Goal: Task Accomplishment & Management: Manage account settings

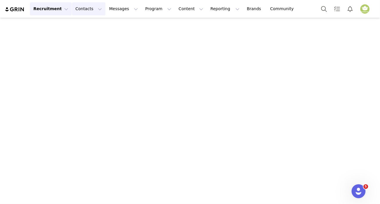
click at [87, 9] on button "Contacts Contacts" at bounding box center [88, 8] width 33 height 13
click at [94, 39] on div "Prospects" at bounding box center [89, 36] width 39 height 6
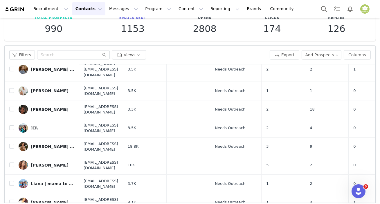
scroll to position [57, 0]
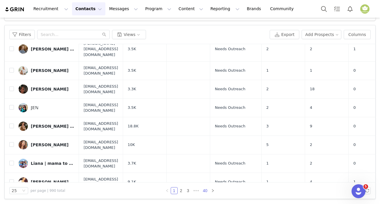
click at [202, 190] on link "40" at bounding box center [205, 191] width 8 height 6
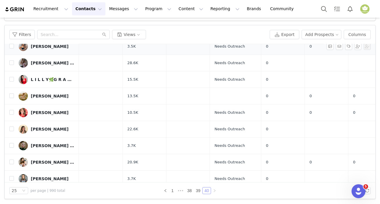
scroll to position [127, 0]
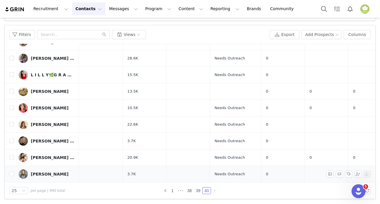
click at [47, 172] on div "Casey Harris" at bounding box center [50, 174] width 38 height 5
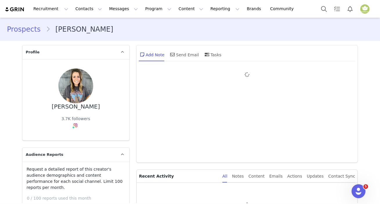
type input "+1 ([GEOGRAPHIC_DATA])"
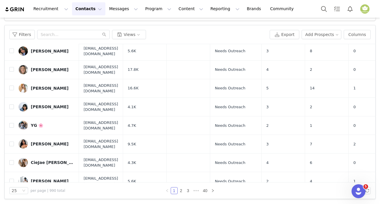
scroll to position [132, 0]
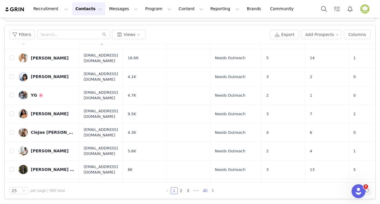
click at [202, 189] on link "40" at bounding box center [205, 191] width 8 height 6
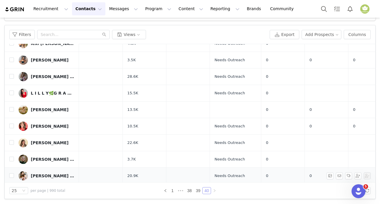
scroll to position [127, 0]
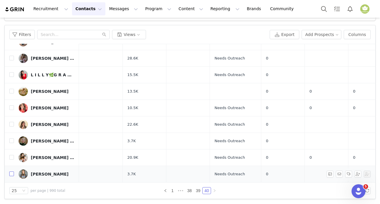
click at [10, 172] on input "checkbox" at bounding box center [11, 174] width 5 height 5
checkbox input "true"
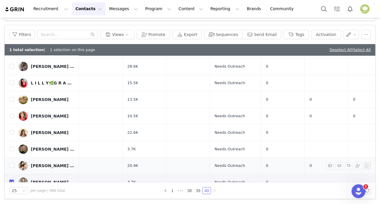
scroll to position [139, 0]
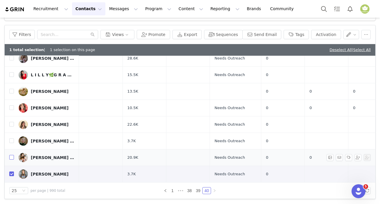
click at [13, 155] on input "checkbox" at bounding box center [11, 157] width 5 height 5
checkbox input "true"
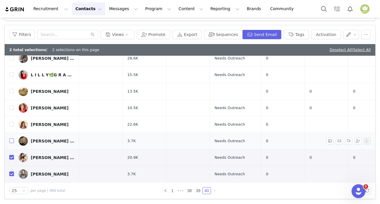
click at [11, 139] on input "checkbox" at bounding box center [11, 141] width 5 height 5
checkbox input "true"
click at [10, 122] on input "checkbox" at bounding box center [11, 124] width 5 height 5
checkbox input "true"
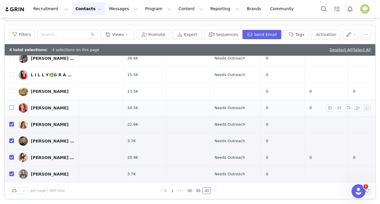
click at [12, 105] on input "checkbox" at bounding box center [11, 107] width 5 height 5
checkbox input "true"
click at [12, 155] on input "checkbox" at bounding box center [11, 157] width 5 height 5
checkbox input "false"
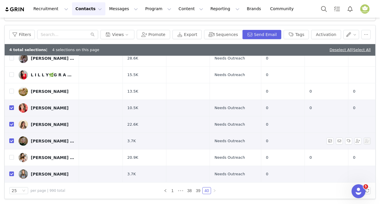
click at [12, 139] on input "checkbox" at bounding box center [11, 141] width 5 height 5
checkbox input "false"
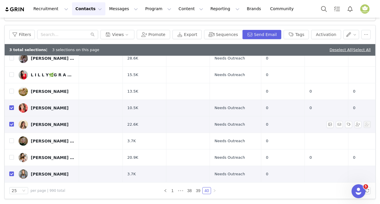
click at [11, 122] on input "checkbox" at bounding box center [11, 124] width 5 height 5
checkbox input "false"
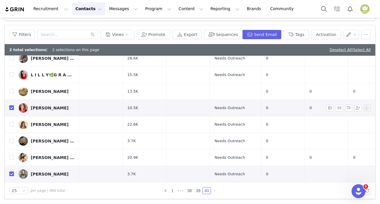
click at [12, 105] on input "checkbox" at bounding box center [11, 107] width 5 height 5
checkbox input "false"
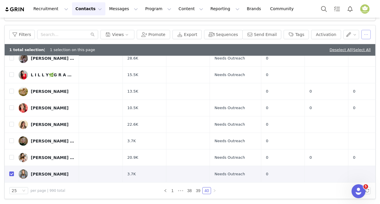
click at [362, 34] on button "button" at bounding box center [366, 34] width 9 height 9
click at [362, 36] on button "button" at bounding box center [366, 34] width 9 height 9
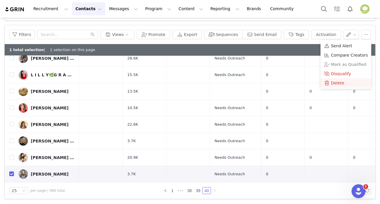
click at [344, 81] on div "Delete" at bounding box center [346, 83] width 44 height 6
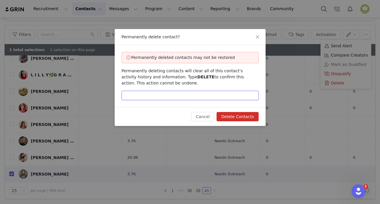
click at [148, 97] on input "text" at bounding box center [190, 95] width 137 height 9
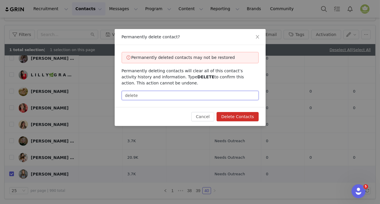
type input "delete"
click at [224, 112] on div "Cancel Delete Contacts" at bounding box center [190, 116] width 151 height 19
click at [228, 121] on button "Delete Contacts" at bounding box center [238, 116] width 42 height 9
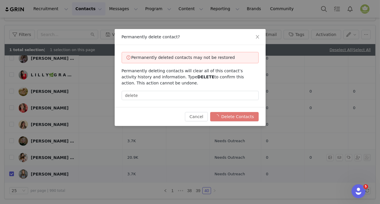
checkbox input "false"
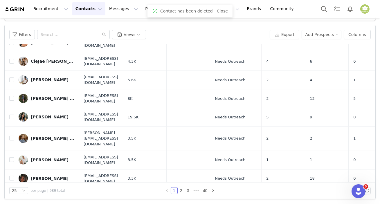
scroll to position [290, 0]
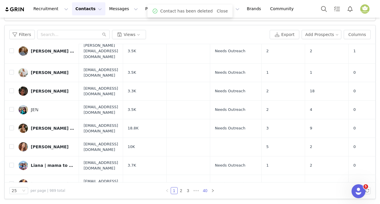
click at [204, 192] on link "40" at bounding box center [205, 191] width 8 height 6
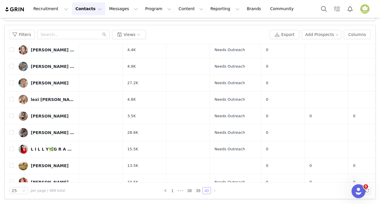
scroll to position [111, 0]
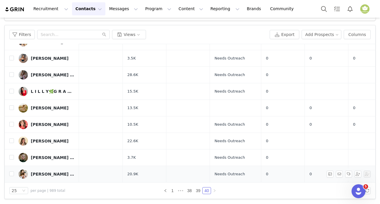
click at [52, 172] on div "Elissa 🌿 Finding Peace in Chaos" at bounding box center [53, 174] width 44 height 5
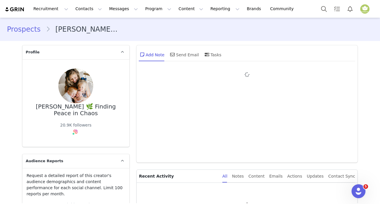
type input "+1 (United States)"
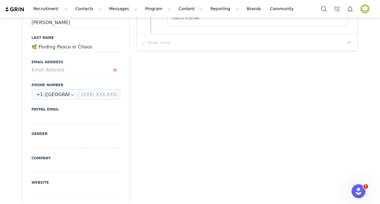
scroll to position [317, 0]
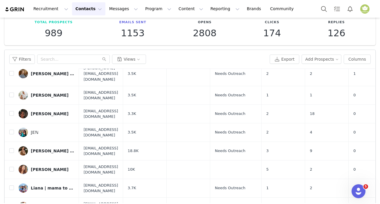
scroll to position [57, 0]
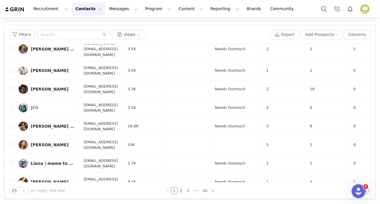
click at [203, 188] on link "40" at bounding box center [205, 191] width 8 height 6
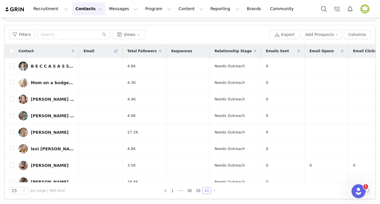
scroll to position [111, 0]
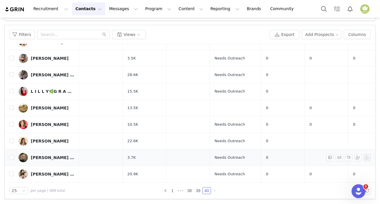
click at [42, 155] on div "Michelle Barnett | Faith • Motherhood • Wellness" at bounding box center [53, 157] width 44 height 5
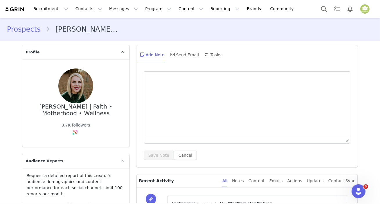
type input "+1 (United States)"
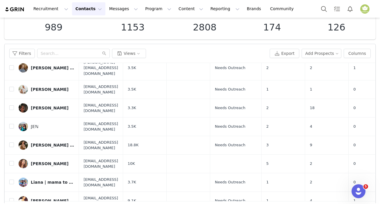
scroll to position [57, 0]
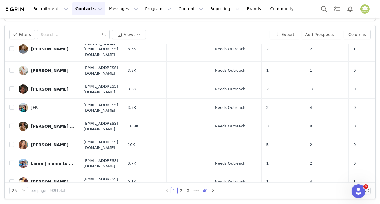
click at [205, 191] on link "40" at bounding box center [205, 191] width 8 height 6
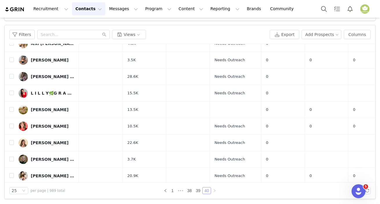
scroll to position [111, 0]
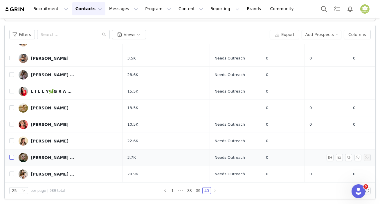
click at [12, 155] on input "checkbox" at bounding box center [11, 157] width 5 height 5
click at [12, 149] on td at bounding box center [9, 141] width 9 height 17
checkbox input "true"
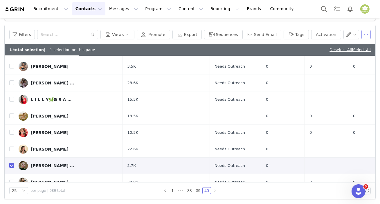
click at [362, 34] on button "button" at bounding box center [366, 34] width 9 height 9
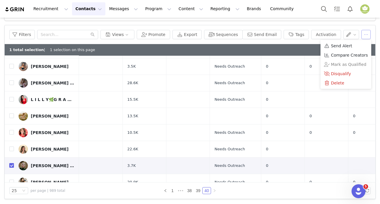
click at [362, 34] on button "button" at bounding box center [366, 34] width 9 height 9
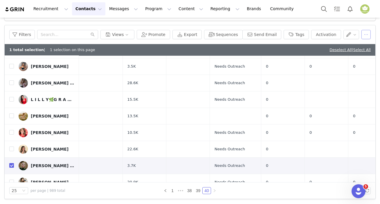
click at [362, 34] on button "button" at bounding box center [366, 34] width 9 height 9
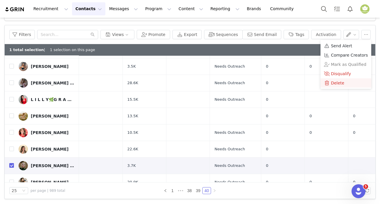
click at [341, 84] on span "Delete" at bounding box center [337, 83] width 13 height 6
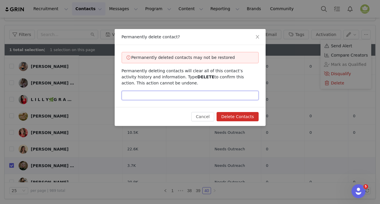
click at [194, 96] on input "text" at bounding box center [190, 95] width 137 height 9
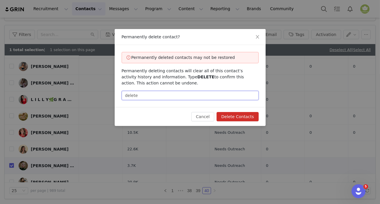
type input "delete"
click at [244, 118] on button "Delete Contacts" at bounding box center [238, 116] width 42 height 9
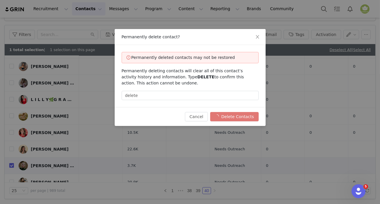
checkbox input "false"
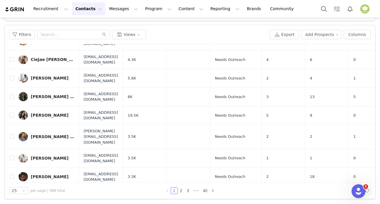
scroll to position [211, 0]
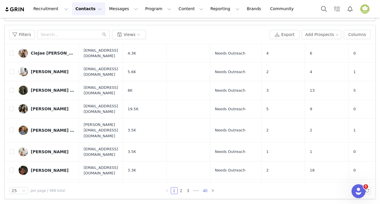
click at [204, 189] on link "40" at bounding box center [205, 191] width 8 height 6
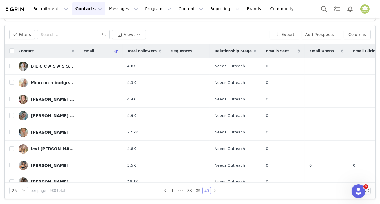
scroll to position [94, 0]
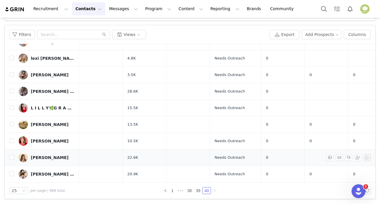
click at [30, 154] on link "Rachel" at bounding box center [47, 157] width 56 height 9
click at [30, 146] on main "Prospects (974/1000) Learn more Settings Total Prospects 988 Emails Sent 1153 O…" at bounding box center [190, 54] width 380 height 186
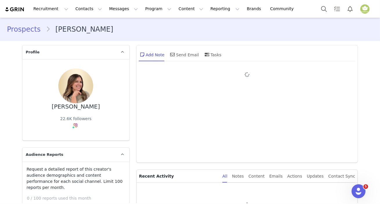
type input "+1 (United States)"
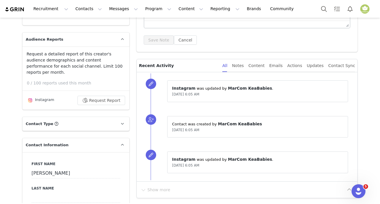
scroll to position [105, 0]
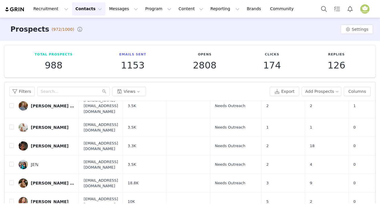
scroll to position [57, 0]
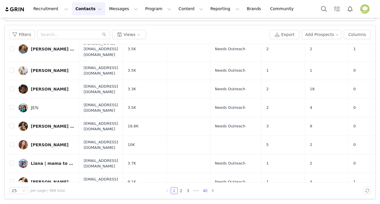
click at [205, 190] on link "40" at bounding box center [205, 191] width 8 height 6
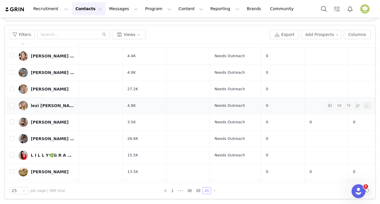
scroll to position [94, 0]
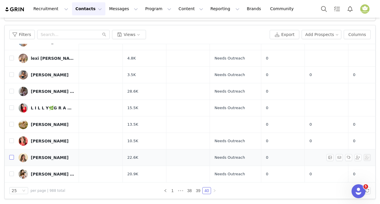
click at [12, 155] on input "checkbox" at bounding box center [11, 157] width 5 height 5
click at [12, 149] on td at bounding box center [9, 141] width 9 height 17
checkbox input "true"
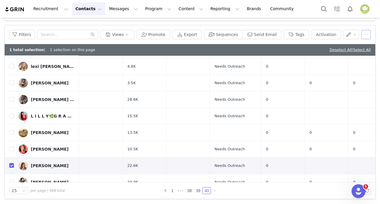
click at [362, 34] on button "button" at bounding box center [366, 34] width 9 height 9
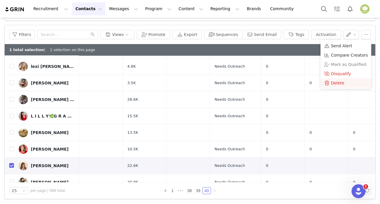
click at [350, 84] on div "Delete" at bounding box center [346, 83] width 44 height 6
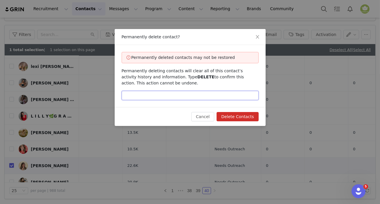
click at [201, 98] on input "text" at bounding box center [190, 95] width 137 height 9
type input "delete"
click at [231, 116] on button "Delete Contacts" at bounding box center [238, 116] width 42 height 9
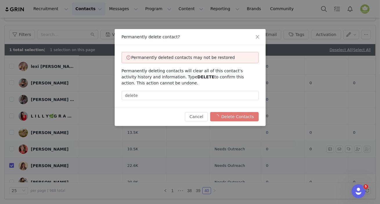
checkbox input "false"
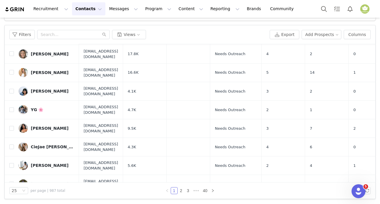
scroll to position [292, 0]
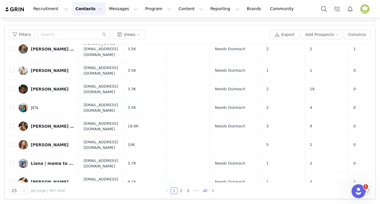
click at [203, 190] on link "40" at bounding box center [205, 191] width 8 height 6
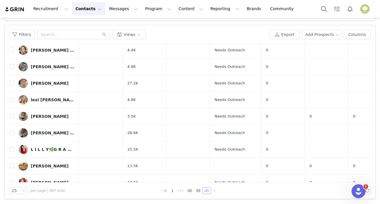
scroll to position [78, 0]
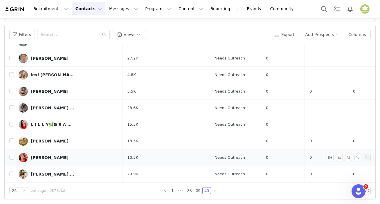
click at [27, 153] on img at bounding box center [23, 157] width 9 height 9
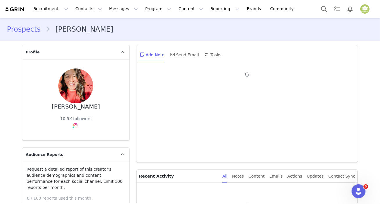
type input "+1 (United States)"
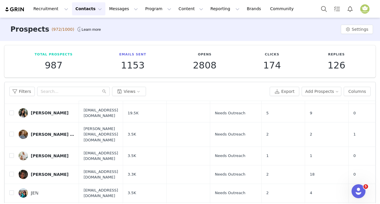
scroll to position [57, 0]
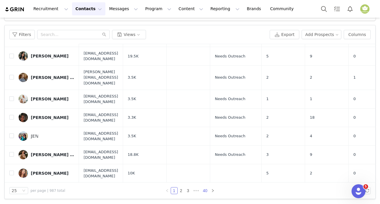
click at [204, 192] on link "40" at bounding box center [205, 191] width 8 height 6
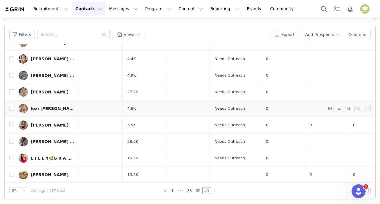
scroll to position [78, 0]
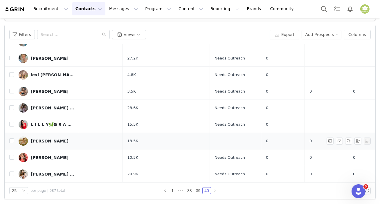
click at [31, 139] on div "Marie Wanlass" at bounding box center [50, 141] width 38 height 5
click at [31, 137] on main "Prospects (972/1000) Learn more Settings Total Prospects 987 Emails Sent 1153 O…" at bounding box center [190, 54] width 380 height 186
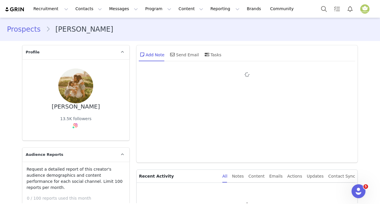
type input "+1 (United States)"
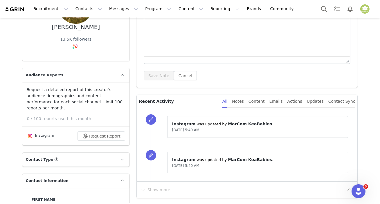
scroll to position [79, 0]
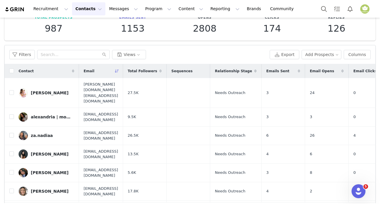
scroll to position [57, 0]
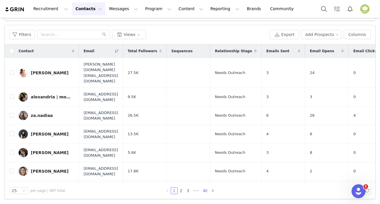
click at [202, 191] on link "40" at bounding box center [205, 191] width 8 height 6
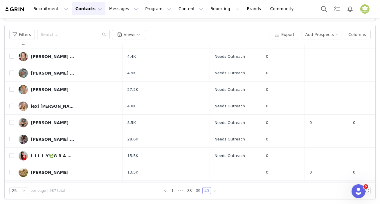
scroll to position [78, 0]
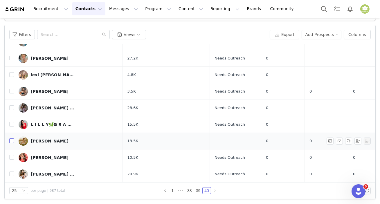
click at [11, 139] on input "checkbox" at bounding box center [11, 141] width 5 height 5
checkbox input "true"
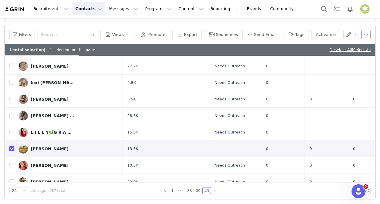
click at [363, 33] on button "button" at bounding box center [366, 34] width 9 height 9
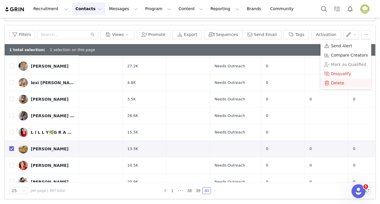
click at [339, 81] on span "Delete" at bounding box center [337, 83] width 13 height 6
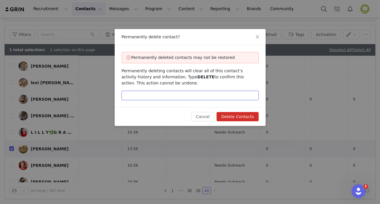
click at [195, 96] on input "text" at bounding box center [190, 95] width 137 height 9
type input "delete"
click at [232, 114] on button "Delete Contacts" at bounding box center [238, 116] width 42 height 9
click at [232, 114] on div "Cancel Delete Contacts" at bounding box center [224, 116] width 67 height 9
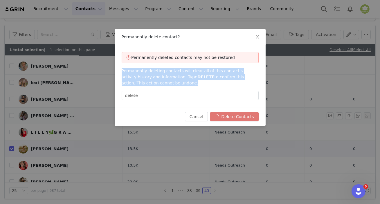
checkbox input "false"
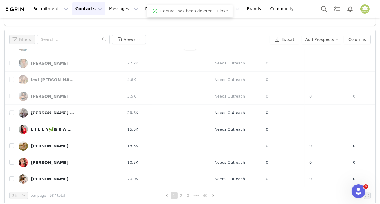
scroll to position [0, 0]
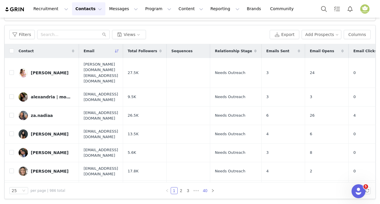
click at [201, 189] on link "40" at bounding box center [205, 191] width 8 height 6
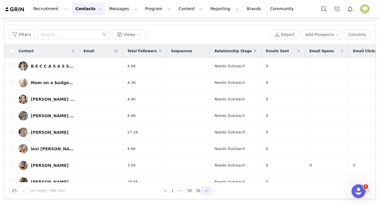
scroll to position [61, 0]
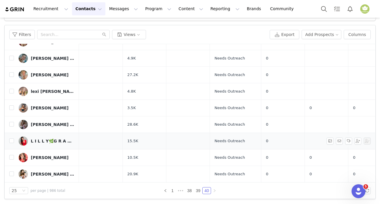
click at [51, 139] on div "L I L L Y🌿G R A C E" at bounding box center [53, 141] width 44 height 5
click at [51, 138] on main "Prospects (972/1000) Learn more Settings Total Prospects 986 Emails Sent 1153 O…" at bounding box center [190, 54] width 380 height 186
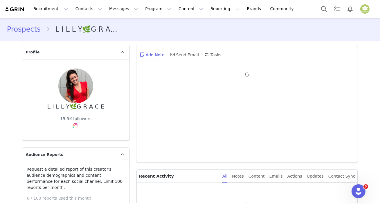
type input "+1 (United States)"
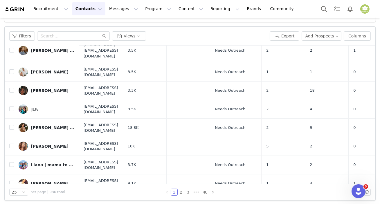
scroll to position [57, 0]
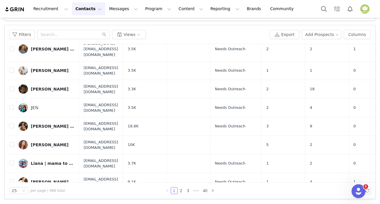
click at [9, 201] on input "checkbox" at bounding box center [11, 203] width 5 height 5
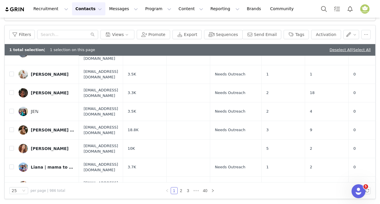
scroll to position [304, 0]
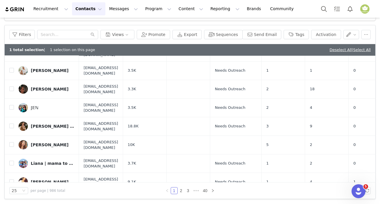
click at [12, 201] on input "checkbox" at bounding box center [11, 203] width 5 height 5
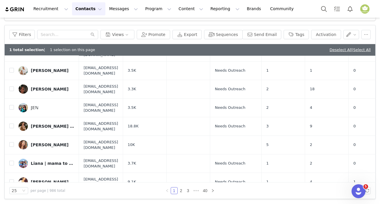
checkbox input "false"
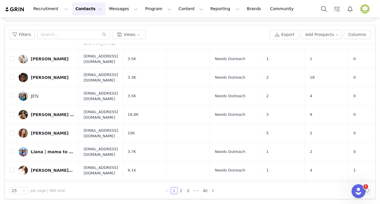
scroll to position [292, 0]
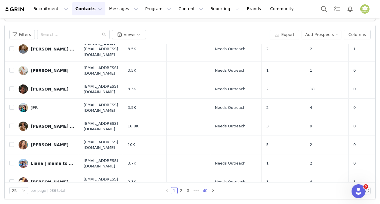
click at [202, 190] on link "40" at bounding box center [205, 191] width 8 height 6
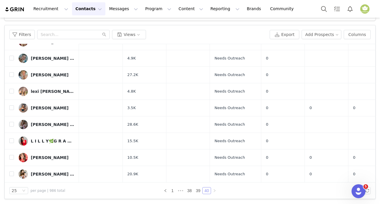
scroll to position [61, 0]
click at [10, 139] on input "checkbox" at bounding box center [11, 141] width 5 height 5
checkbox input "true"
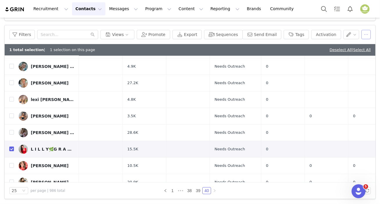
click at [362, 36] on button "button" at bounding box center [366, 34] width 9 height 9
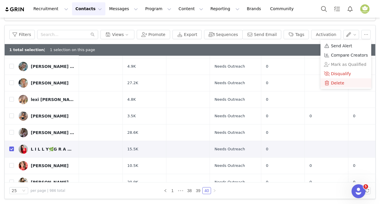
click at [340, 83] on span "Delete" at bounding box center [337, 83] width 13 height 6
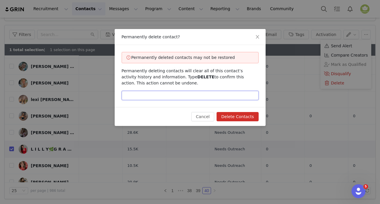
click at [215, 98] on input "text" at bounding box center [190, 95] width 137 height 9
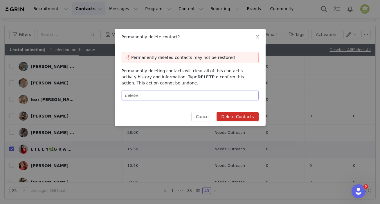
type input "delete"
click at [234, 119] on button "Delete Contacts" at bounding box center [238, 116] width 42 height 9
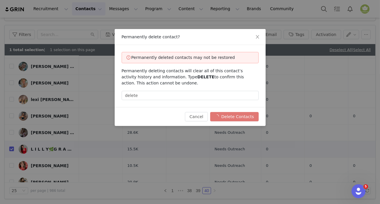
checkbox input "false"
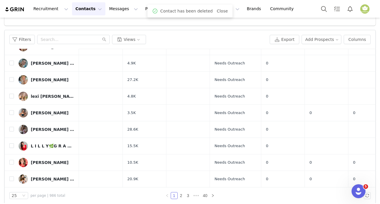
scroll to position [0, 0]
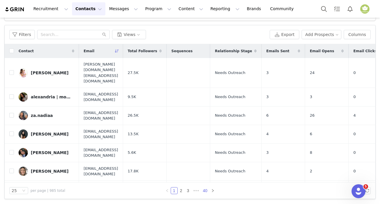
click at [202, 192] on link "40" at bounding box center [205, 191] width 8 height 6
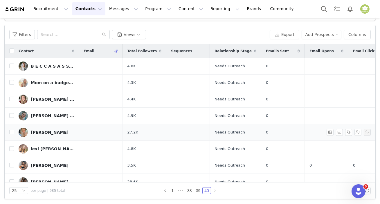
click at [29, 132] on link "Rachael Wisser" at bounding box center [47, 132] width 56 height 9
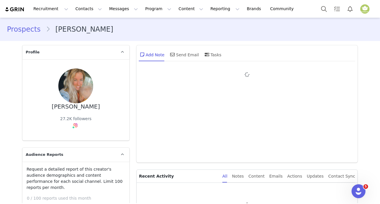
type input "+1 (United States)"
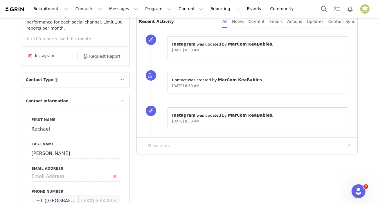
scroll to position [105, 0]
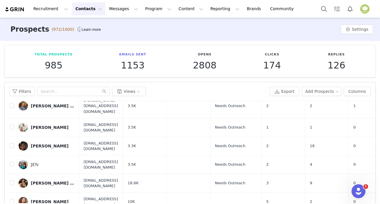
scroll to position [57, 0]
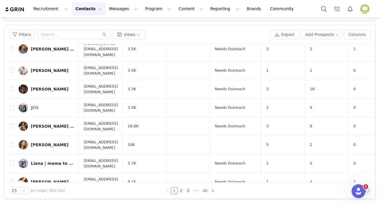
click at [203, 189] on link "40" at bounding box center [205, 191] width 8 height 6
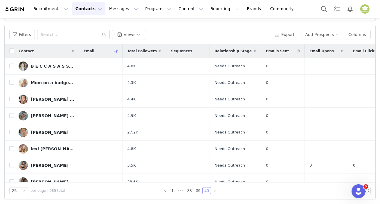
scroll to position [44, 0]
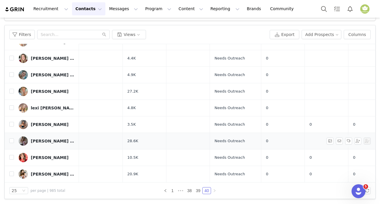
click at [37, 139] on div "Sophie | Twin Motherhood ✨" at bounding box center [53, 141] width 44 height 5
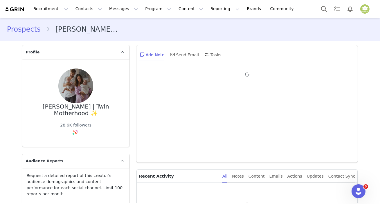
type input "+1 (United States)"
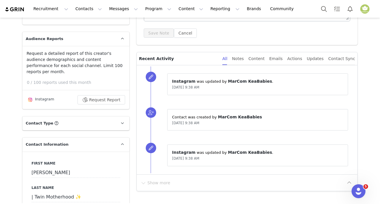
scroll to position [211, 0]
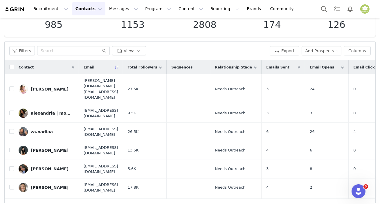
scroll to position [57, 0]
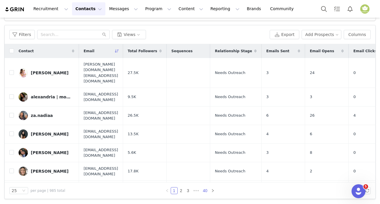
click at [204, 191] on link "40" at bounding box center [205, 191] width 8 height 6
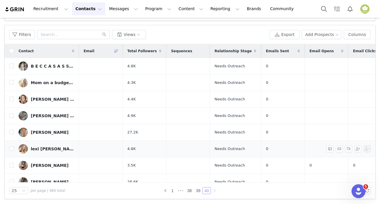
scroll to position [44, 0]
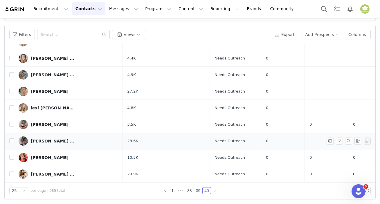
click at [48, 139] on div "Sophie | Twin Motherhood ✨" at bounding box center [53, 141] width 44 height 5
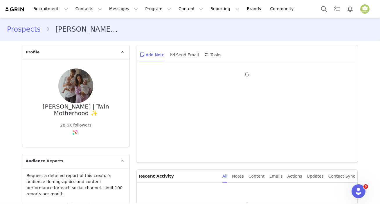
type input "+1 (United States)"
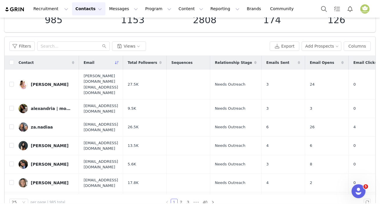
scroll to position [57, 0]
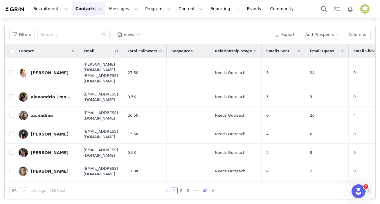
click at [204, 191] on link "40" at bounding box center [205, 191] width 8 height 6
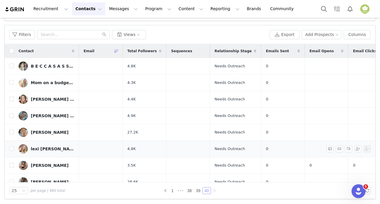
scroll to position [44, 0]
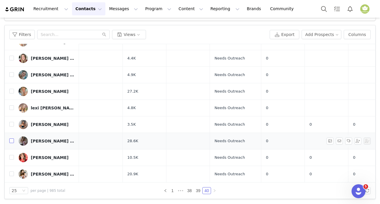
click at [11, 139] on input "checkbox" at bounding box center [11, 141] width 5 height 5
checkbox input "true"
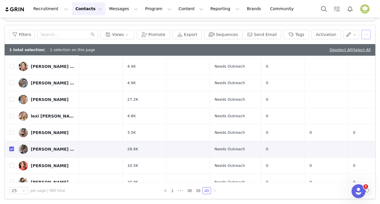
click at [362, 33] on button "button" at bounding box center [366, 34] width 9 height 9
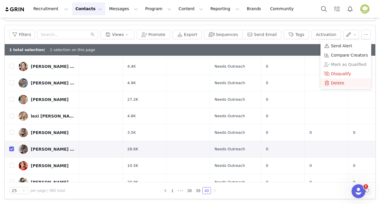
click at [341, 84] on span "Delete" at bounding box center [337, 83] width 13 height 6
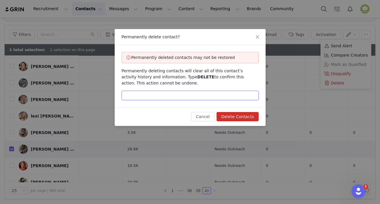
click at [183, 98] on input "text" at bounding box center [190, 95] width 137 height 9
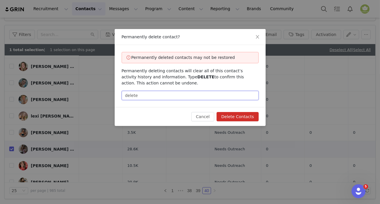
type input "delete"
click at [232, 119] on button "Delete Contacts" at bounding box center [238, 116] width 42 height 9
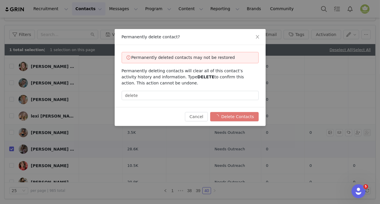
checkbox input "false"
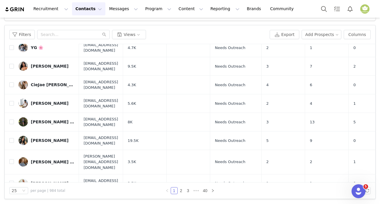
scroll to position [185, 0]
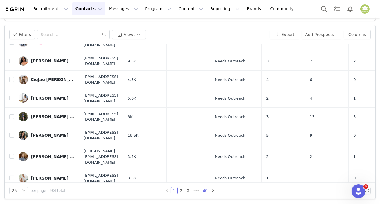
click at [203, 190] on link "40" at bounding box center [205, 191] width 8 height 6
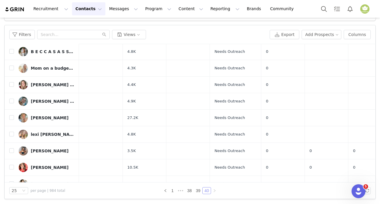
scroll to position [28, 0]
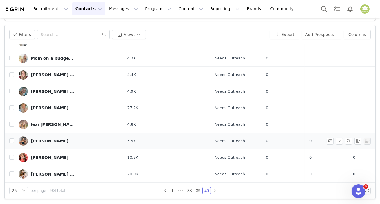
click at [43, 139] on div "Emily Slick" at bounding box center [50, 141] width 38 height 5
click at [43, 138] on main "Prospects (972/1000) Learn more Settings Total Prospects 984 Emails Sent 1153 O…" at bounding box center [190, 54] width 380 height 186
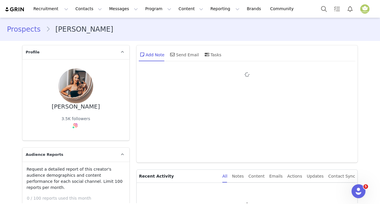
type input "+1 (United States)"
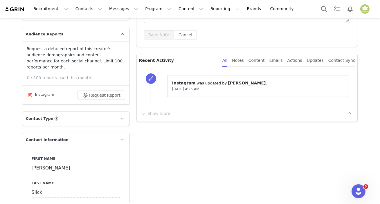
scroll to position [158, 0]
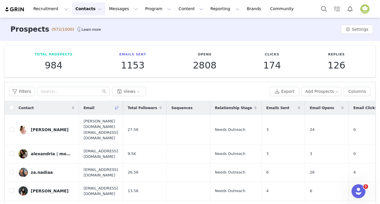
scroll to position [57, 0]
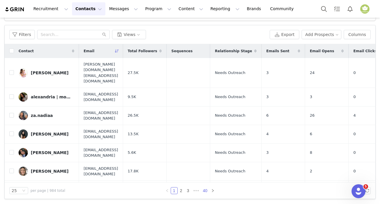
click at [204, 192] on link "40" at bounding box center [205, 191] width 8 height 6
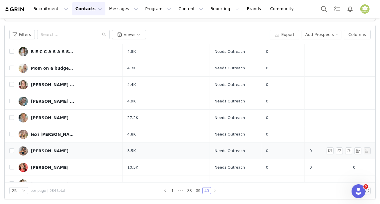
scroll to position [28, 0]
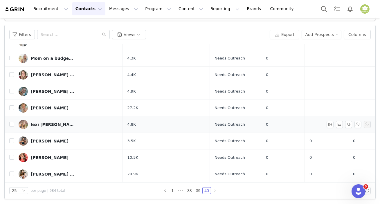
click at [46, 122] on div "lexi Carper" at bounding box center [53, 124] width 44 height 5
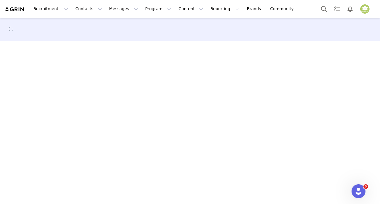
click at [46, 119] on main at bounding box center [190, 111] width 380 height 186
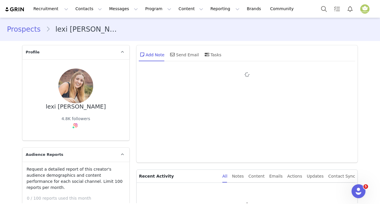
type input "+1 (United States)"
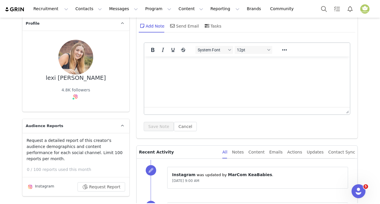
scroll to position [79, 0]
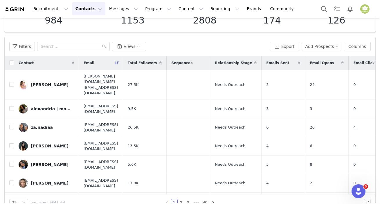
scroll to position [57, 0]
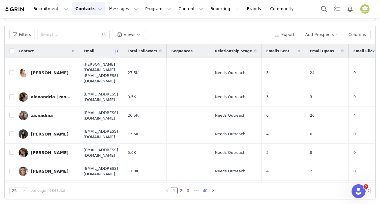
click at [205, 191] on link "40" at bounding box center [205, 191] width 8 height 6
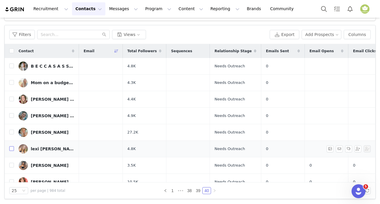
click at [10, 149] on input "checkbox" at bounding box center [11, 148] width 5 height 5
checkbox input "true"
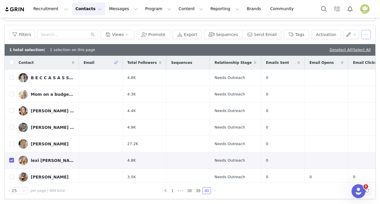
click at [362, 32] on button "button" at bounding box center [366, 34] width 9 height 9
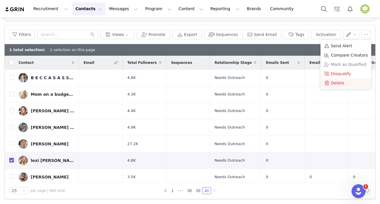
click at [338, 82] on span "Delete" at bounding box center [337, 83] width 13 height 6
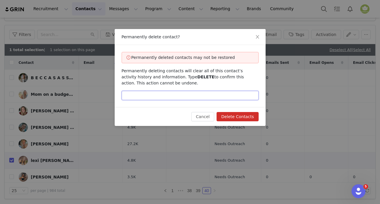
click at [172, 97] on input "text" at bounding box center [190, 95] width 137 height 9
type input "delete"
click at [226, 116] on button "Delete Contacts" at bounding box center [238, 116] width 42 height 9
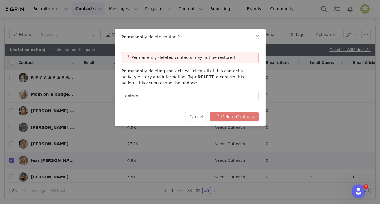
checkbox input "false"
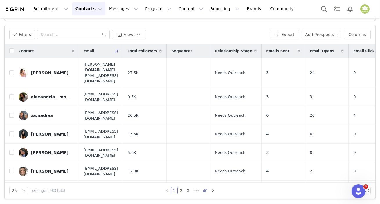
click at [203, 190] on link "40" at bounding box center [205, 191] width 8 height 6
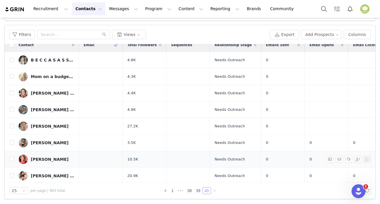
scroll to position [12, 0]
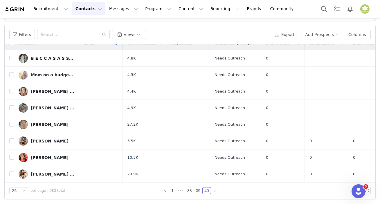
click at [39, 122] on div "Rachael Wisser" at bounding box center [50, 124] width 38 height 5
click at [39, 121] on main "Prospects (972/1000) Learn more Settings Total Prospects 983 Emails Sent 1153 O…" at bounding box center [190, 54] width 380 height 186
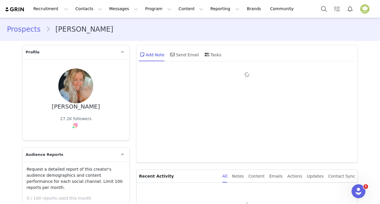
type input "+1 (United States)"
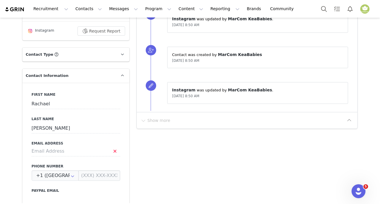
scroll to position [79, 0]
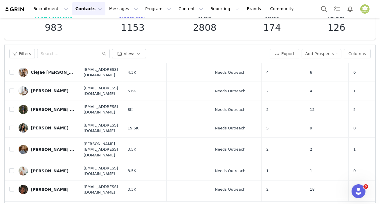
scroll to position [57, 0]
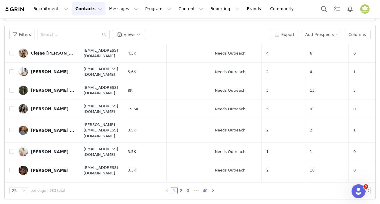
click at [204, 192] on link "40" at bounding box center [205, 191] width 8 height 6
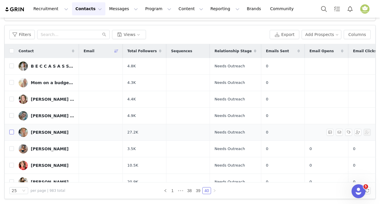
click at [11, 131] on input "checkbox" at bounding box center [11, 132] width 5 height 5
checkbox input "true"
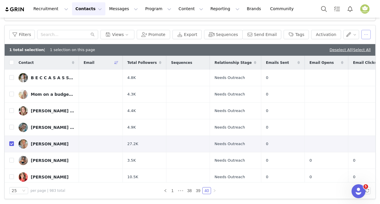
click at [362, 35] on button "button" at bounding box center [366, 34] width 9 height 9
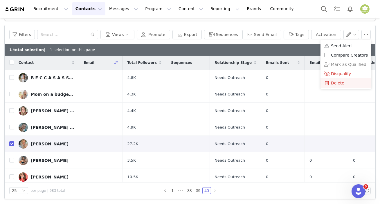
click at [349, 83] on div "Delete" at bounding box center [346, 83] width 44 height 6
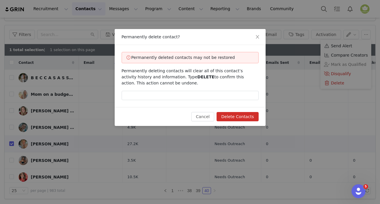
click at [218, 91] on div "Permanently deleted contacts may not be restored Permanently deleting contacts …" at bounding box center [190, 76] width 151 height 62
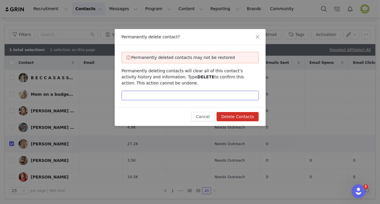
click at [218, 92] on input "text" at bounding box center [190, 95] width 137 height 9
type input "delete"
click at [251, 115] on button "Delete Contacts" at bounding box center [238, 116] width 42 height 9
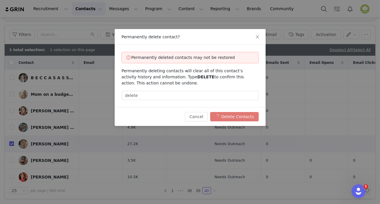
checkbox input "false"
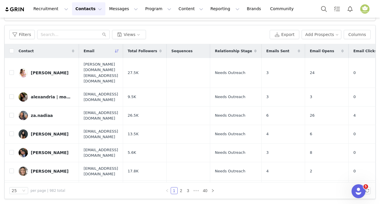
click at [202, 183] on div "25 per page | 982 total 1 2 3 ••• 40" at bounding box center [190, 191] width 371 height 16
click at [202, 188] on link "40" at bounding box center [205, 191] width 8 height 6
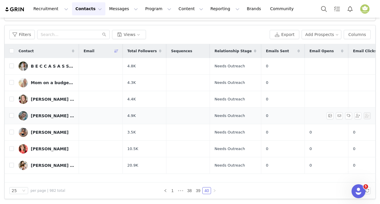
click at [42, 115] on div "Jami Aryn" at bounding box center [53, 116] width 44 height 5
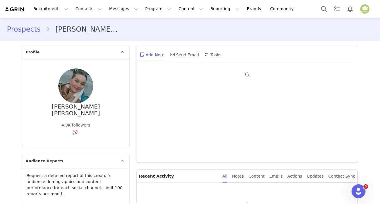
type input "+1 (United States)"
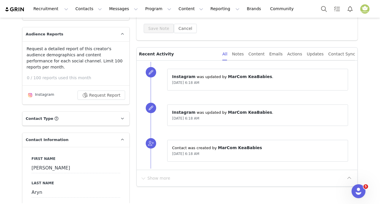
scroll to position [53, 0]
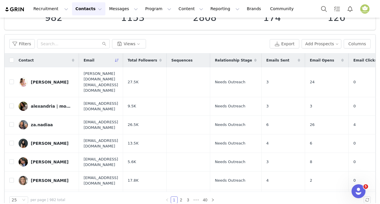
scroll to position [57, 0]
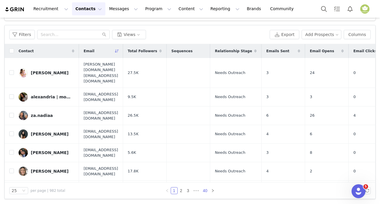
click at [205, 191] on link "40" at bounding box center [205, 191] width 8 height 6
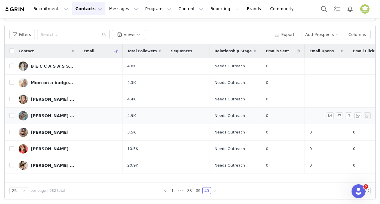
click at [9, 115] on td at bounding box center [9, 115] width 9 height 17
click at [11, 114] on input "checkbox" at bounding box center [11, 115] width 5 height 5
checkbox input "true"
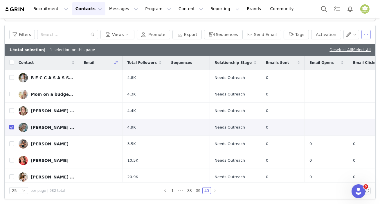
click at [362, 35] on button "button" at bounding box center [366, 34] width 9 height 9
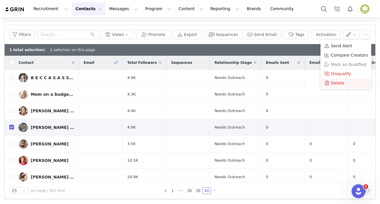
click at [340, 83] on span "Delete" at bounding box center [337, 83] width 13 height 6
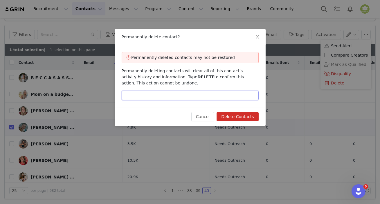
click at [194, 94] on input "text" at bounding box center [190, 95] width 137 height 9
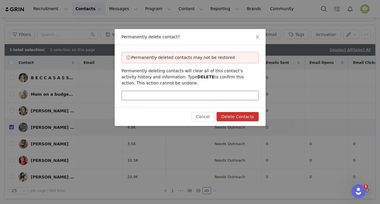
click at [194, 94] on input "text" at bounding box center [190, 95] width 137 height 9
type input "delete"
click at [243, 116] on button "Delete Contacts" at bounding box center [238, 116] width 42 height 9
click at [243, 116] on div "Cancel Delete Contacts" at bounding box center [224, 116] width 67 height 9
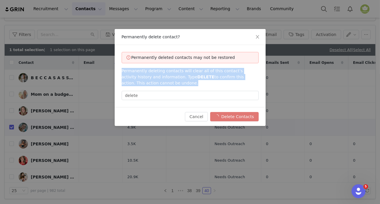
checkbox input "false"
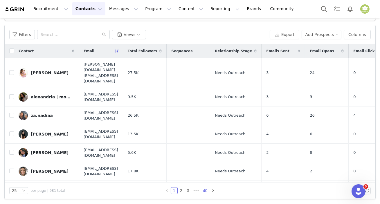
click at [206, 191] on link "40" at bounding box center [205, 191] width 8 height 6
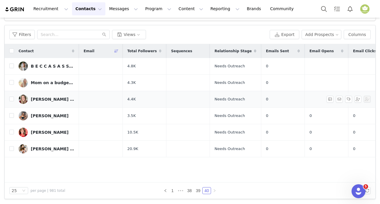
click at [42, 100] on div "Whitney Hays | 𝐇𝐚𝐲𝐬&𝐇𝐨𝐦𝐞" at bounding box center [53, 99] width 44 height 5
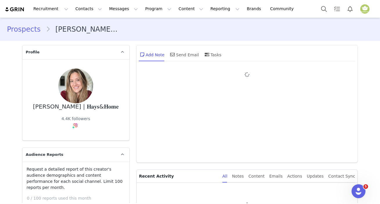
type input "+1 (United States)"
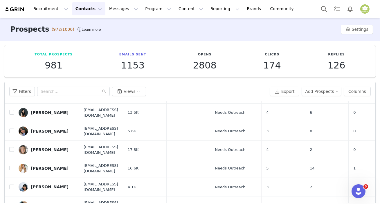
scroll to position [132, 0]
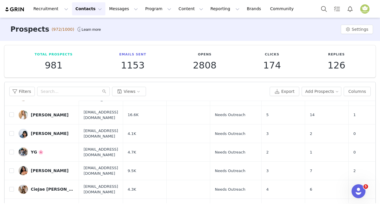
click at [376, 181] on div "Total Prospects 981 Emails Sent 1153 Opens 2808 Clicks 174 Replies 126 Filters …" at bounding box center [190, 151] width 380 height 220
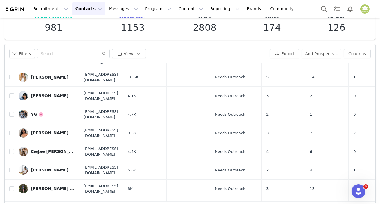
scroll to position [57, 0]
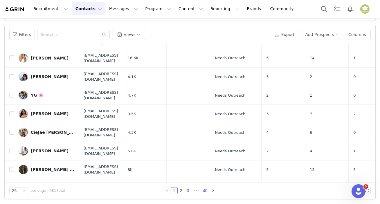
click at [205, 188] on link "40" at bounding box center [205, 191] width 8 height 6
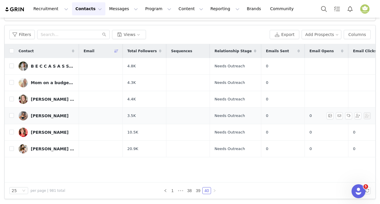
click at [46, 115] on div "Emily Slick" at bounding box center [50, 116] width 38 height 5
click at [46, 115] on main "Prospects (972/1000) Learn more Settings Total Prospects 981 Emails Sent 1153 O…" at bounding box center [190, 54] width 380 height 186
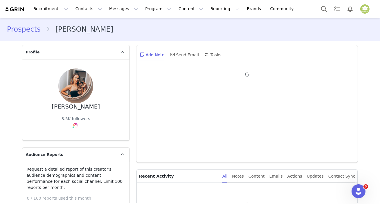
type input "+1 (United States)"
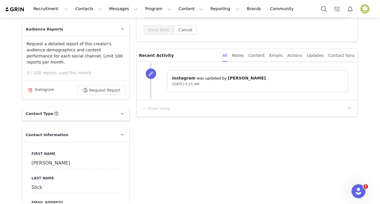
scroll to position [79, 0]
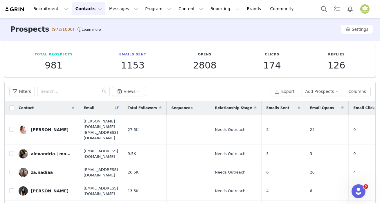
scroll to position [57, 0]
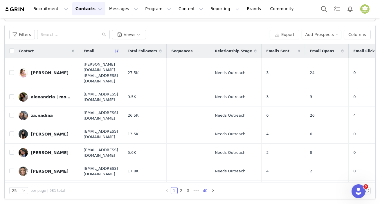
click at [204, 190] on link "40" at bounding box center [205, 191] width 8 height 6
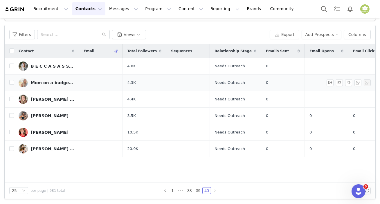
click at [52, 81] on div "Mom on a budget ✨🫶" at bounding box center [53, 82] width 44 height 5
click at [52, 81] on main "Prospects (972/1000) Learn more Settings Total Prospects 981 Emails Sent 1153 O…" at bounding box center [190, 54] width 380 height 186
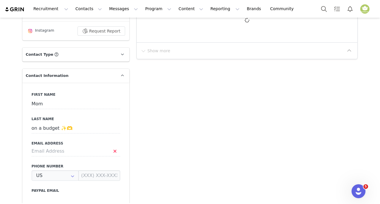
scroll to position [53, 0]
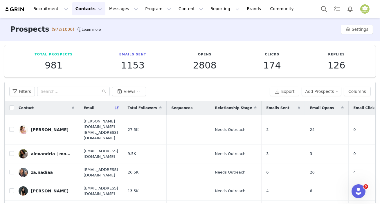
scroll to position [57, 0]
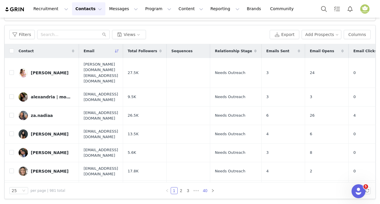
click at [201, 188] on link "40" at bounding box center [205, 191] width 8 height 6
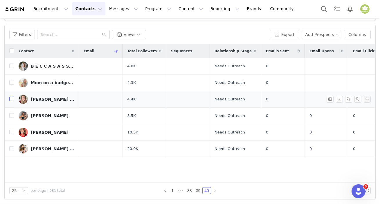
click at [12, 99] on input "checkbox" at bounding box center [11, 99] width 5 height 5
checkbox input "true"
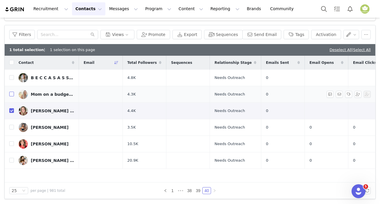
click at [12, 95] on input "checkbox" at bounding box center [11, 94] width 5 height 5
checkbox input "true"
click at [363, 34] on button "button" at bounding box center [366, 34] width 9 height 9
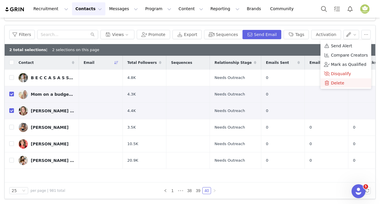
click at [338, 82] on span "Delete" at bounding box center [337, 83] width 13 height 6
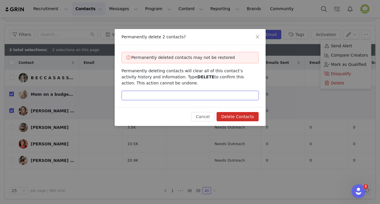
click at [157, 94] on input "text" at bounding box center [190, 95] width 137 height 9
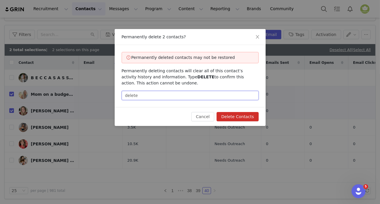
type input "delete"
click at [244, 119] on button "Delete Contacts" at bounding box center [238, 116] width 42 height 9
click at [244, 119] on div "Cancel Delete Contacts" at bounding box center [224, 116] width 67 height 9
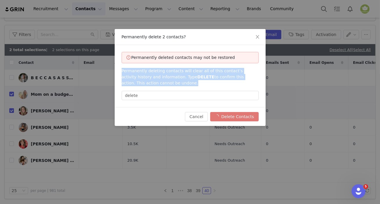
checkbox input "false"
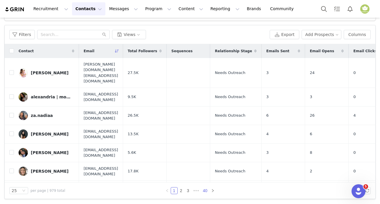
click at [206, 189] on link "40" at bounding box center [205, 191] width 8 height 6
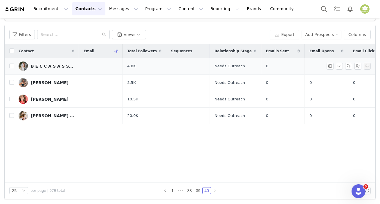
click at [50, 69] on link "B E C C A S A S S E R" at bounding box center [47, 66] width 56 height 9
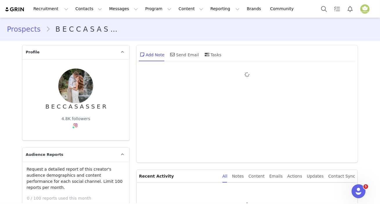
type input "+1 (United States)"
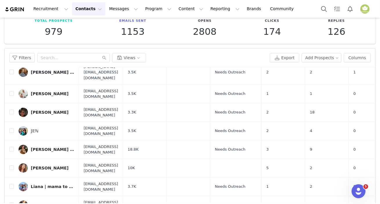
scroll to position [57, 0]
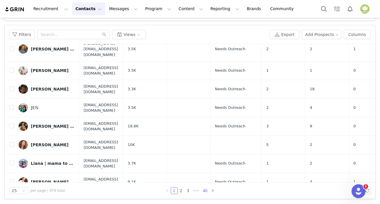
click at [206, 191] on link "40" at bounding box center [205, 191] width 8 height 6
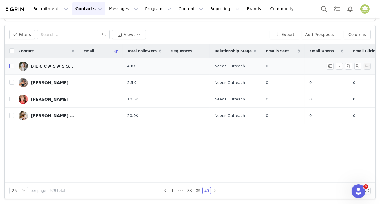
click at [10, 64] on input "checkbox" at bounding box center [11, 66] width 5 height 5
checkbox input "true"
click at [10, 53] on input "checkbox" at bounding box center [11, 50] width 5 height 5
checkbox input "true"
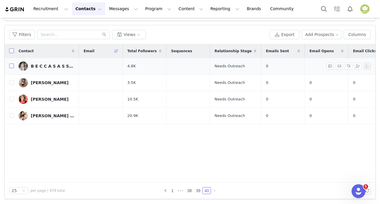
checkbox input "true"
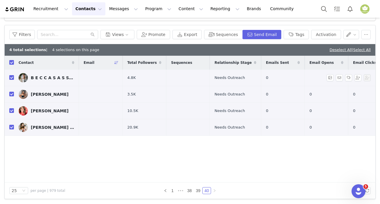
click at [10, 64] on input "checkbox" at bounding box center [11, 62] width 5 height 5
checkbox input "false"
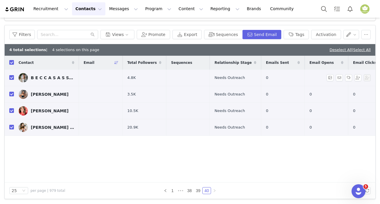
checkbox input "false"
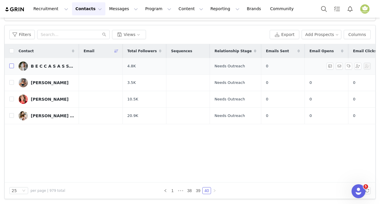
click at [10, 64] on input "checkbox" at bounding box center [11, 66] width 5 height 5
checkbox input "true"
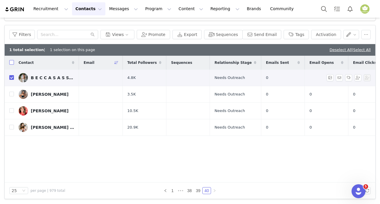
click at [10, 64] on input "checkbox" at bounding box center [11, 62] width 5 height 5
checkbox input "true"
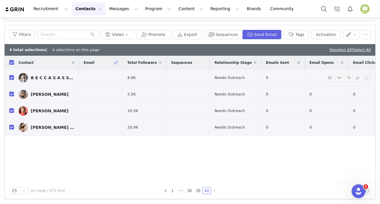
click at [12, 76] on input "checkbox" at bounding box center [11, 77] width 5 height 5
checkbox input "false"
click at [12, 76] on input "checkbox" at bounding box center [11, 77] width 5 height 5
checkbox input "true"
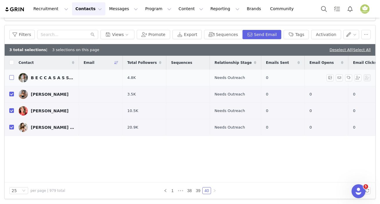
checkbox input "true"
click at [12, 64] on input "checkbox" at bounding box center [11, 62] width 5 height 5
checkbox input "false"
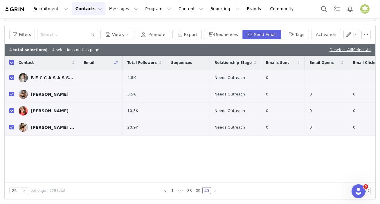
checkbox input "false"
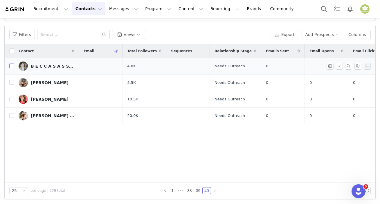
click at [11, 66] on input "checkbox" at bounding box center [11, 66] width 5 height 5
checkbox input "true"
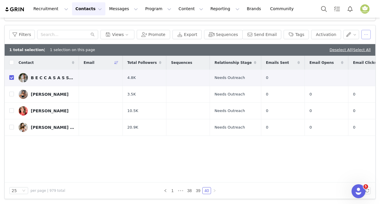
click at [365, 36] on button "button" at bounding box center [366, 34] width 9 height 9
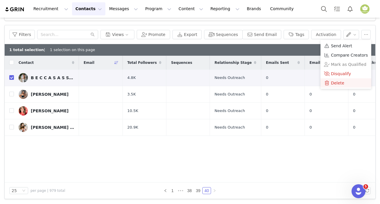
click at [339, 82] on span "Delete" at bounding box center [337, 83] width 13 height 6
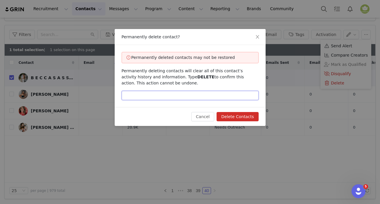
click at [167, 93] on input "text" at bounding box center [190, 95] width 137 height 9
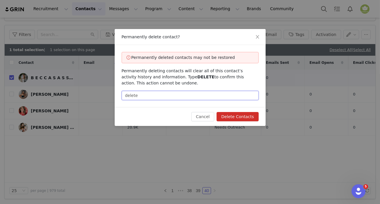
type input "delete"
click at [238, 116] on button "Delete Contacts" at bounding box center [238, 116] width 42 height 9
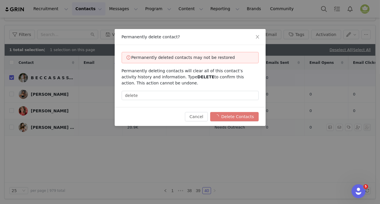
checkbox input "false"
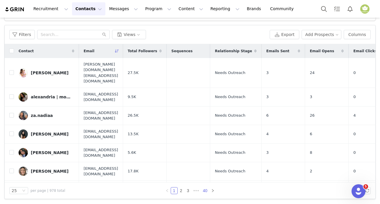
click at [204, 192] on link "40" at bounding box center [205, 191] width 8 height 6
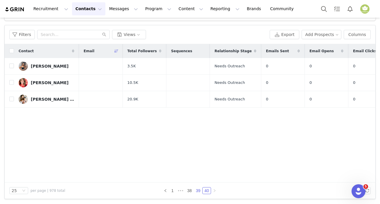
click at [198, 191] on link "39" at bounding box center [198, 191] width 8 height 6
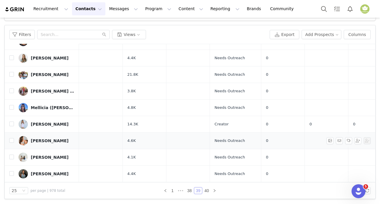
scroll to position [293, 0]
click at [42, 172] on div "Deangela" at bounding box center [50, 174] width 38 height 5
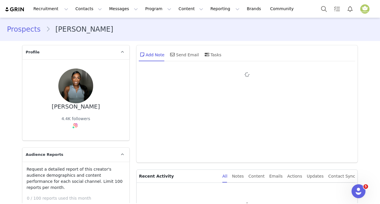
type input "+1 (United States)"
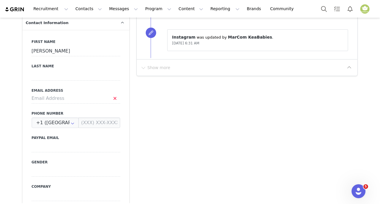
scroll to position [132, 0]
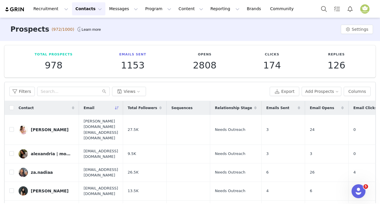
scroll to position [44, 0]
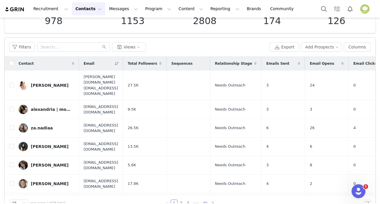
click at [204, 203] on link "40" at bounding box center [205, 203] width 8 height 6
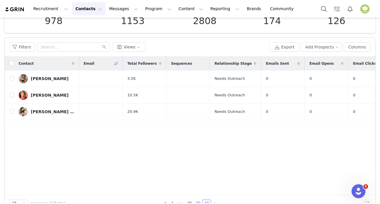
click at [194, 200] on link "39" at bounding box center [198, 203] width 8 height 6
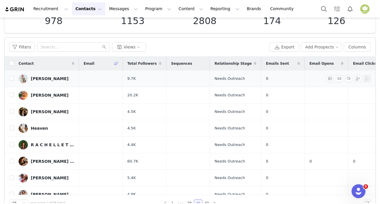
click at [49, 77] on div "Ashley Smith" at bounding box center [50, 78] width 38 height 5
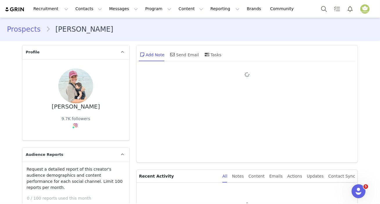
type input "+1 (United States)"
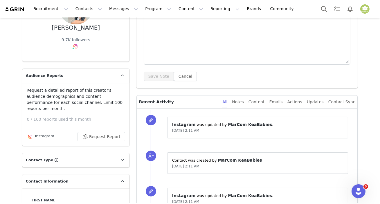
scroll to position [185, 0]
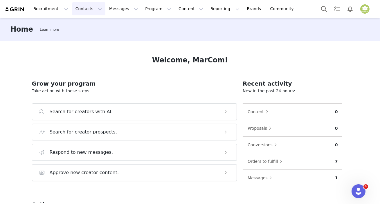
click at [81, 11] on button "Contacts Contacts" at bounding box center [88, 8] width 33 height 13
click at [90, 36] on div "Prospects" at bounding box center [89, 36] width 39 height 6
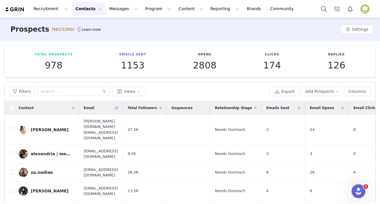
scroll to position [57, 0]
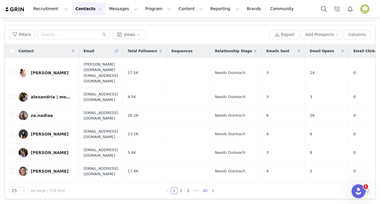
click at [203, 193] on link "40" at bounding box center [205, 191] width 8 height 6
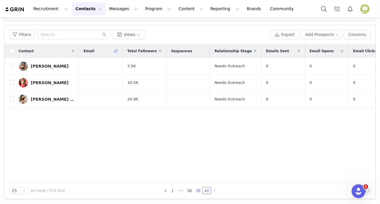
click at [195, 193] on link "39" at bounding box center [198, 191] width 8 height 6
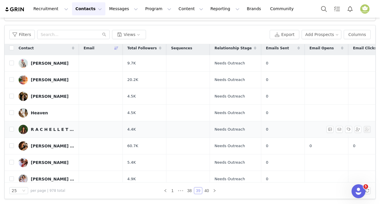
scroll to position [0, 0]
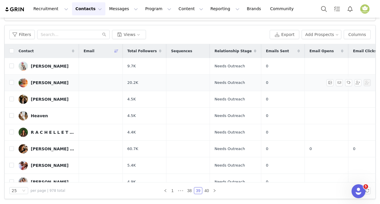
click at [43, 82] on div "Taylor Ferguson" at bounding box center [50, 82] width 38 height 5
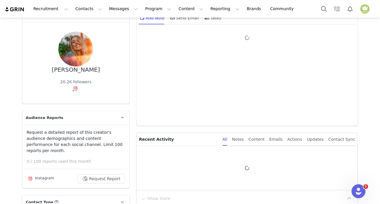
scroll to position [79, 0]
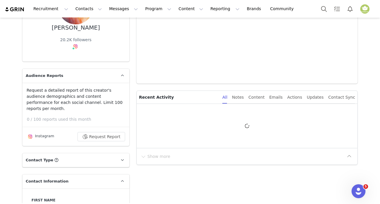
type input "+1 (United States)"
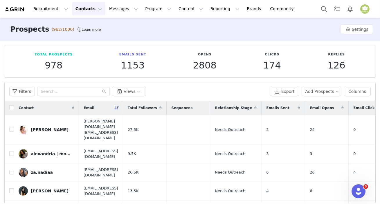
scroll to position [57, 0]
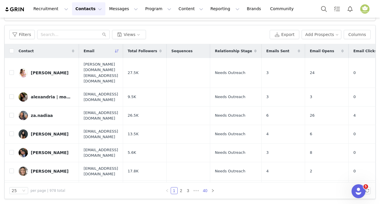
click at [201, 189] on link "40" at bounding box center [205, 191] width 8 height 6
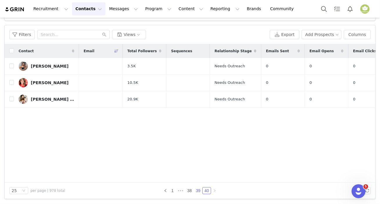
click at [197, 192] on link "39" at bounding box center [198, 191] width 8 height 6
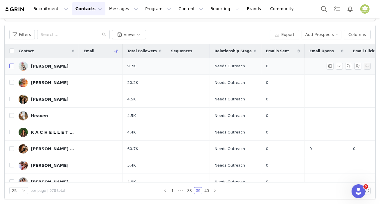
click at [12, 67] on input "checkbox" at bounding box center [11, 66] width 5 height 5
checkbox input "true"
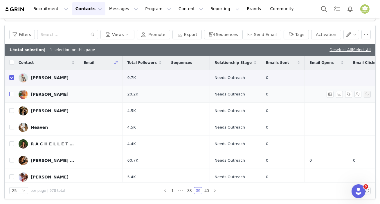
click at [13, 92] on input "checkbox" at bounding box center [11, 94] width 5 height 5
checkbox input "true"
click at [363, 35] on button "button" at bounding box center [366, 34] width 9 height 9
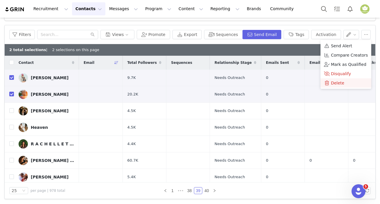
click at [340, 82] on span "Delete" at bounding box center [337, 83] width 13 height 6
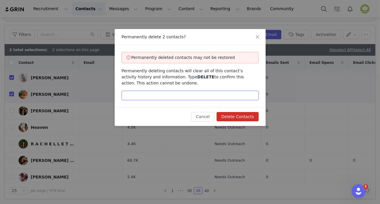
click at [168, 96] on input "text" at bounding box center [190, 95] width 137 height 9
type input "delete"
click at [246, 118] on button "Delete Contacts" at bounding box center [238, 116] width 42 height 9
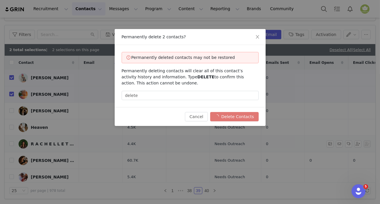
checkbox input "false"
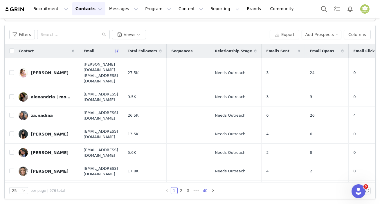
click at [201, 190] on link "40" at bounding box center [205, 191] width 8 height 6
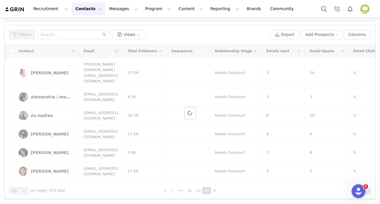
click at [197, 190] on link "39" at bounding box center [198, 191] width 8 height 6
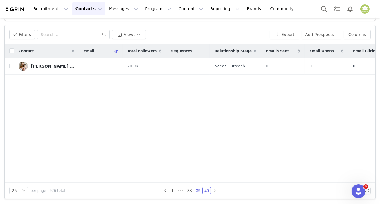
click at [197, 190] on link "39" at bounding box center [198, 191] width 8 height 6
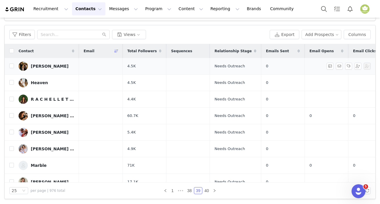
click at [43, 64] on div "Brylee Flesner" at bounding box center [50, 66] width 38 height 5
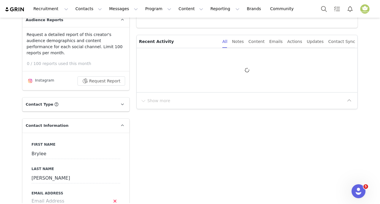
scroll to position [211, 0]
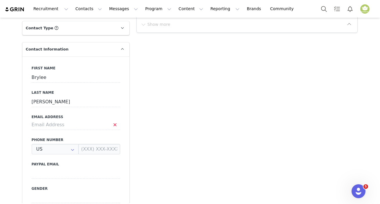
type input "+1 (United States)"
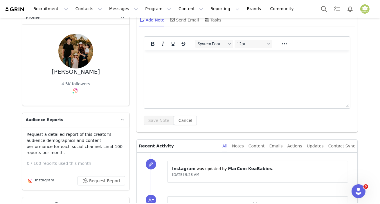
scroll to position [0, 0]
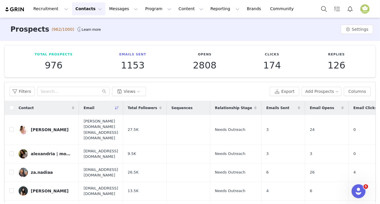
scroll to position [57, 0]
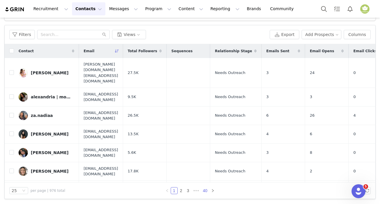
click at [205, 191] on link "40" at bounding box center [205, 191] width 8 height 6
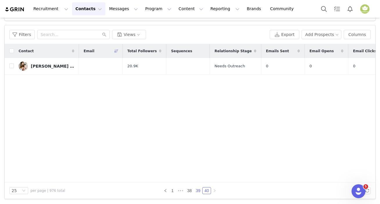
click at [198, 193] on link "39" at bounding box center [198, 191] width 8 height 6
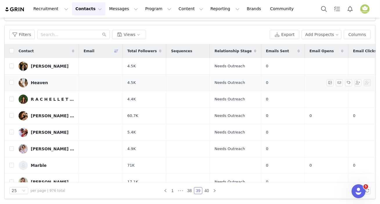
click at [41, 84] on div "Heaven" at bounding box center [39, 82] width 17 height 5
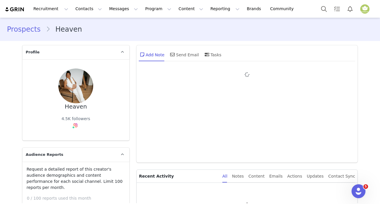
type input "+1 (United States)"
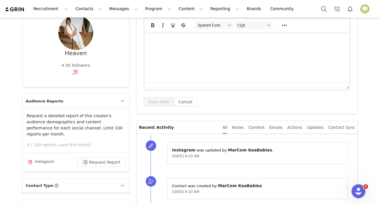
scroll to position [53, 0]
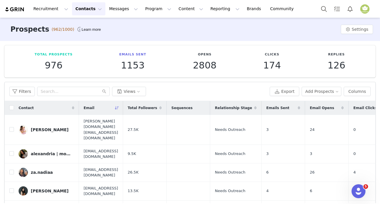
scroll to position [57, 0]
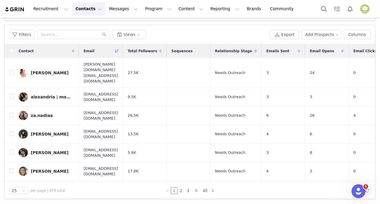
click at [198, 189] on span "•••" at bounding box center [196, 190] width 9 height 7
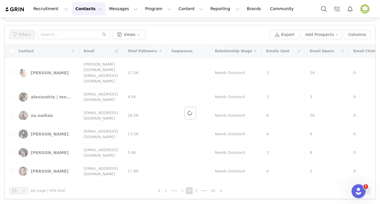
click at [212, 191] on link "40" at bounding box center [213, 191] width 8 height 6
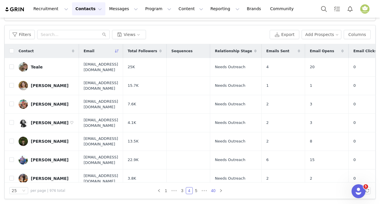
click at [212, 191] on link "40" at bounding box center [213, 191] width 8 height 6
click at [220, 191] on icon "icon: right" at bounding box center [221, 190] width 2 height 3
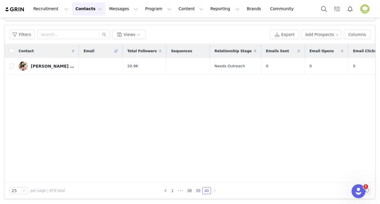
click at [198, 193] on link "39" at bounding box center [198, 191] width 8 height 6
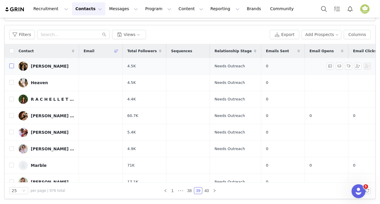
click at [11, 68] on input "checkbox" at bounding box center [11, 66] width 5 height 5
checkbox input "true"
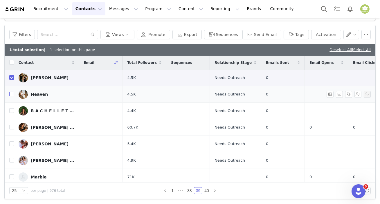
click at [12, 93] on input "checkbox" at bounding box center [11, 94] width 5 height 5
checkbox input "true"
click at [362, 34] on button "button" at bounding box center [366, 34] width 9 height 9
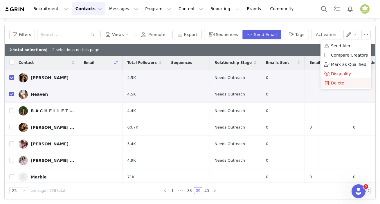
click at [335, 81] on span "Delete" at bounding box center [337, 83] width 13 height 6
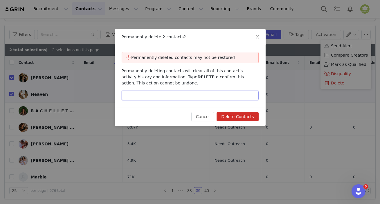
click at [215, 98] on input "text" at bounding box center [190, 95] width 137 height 9
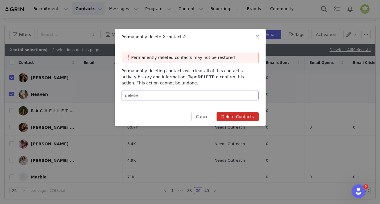
type input "delete"
click at [236, 120] on button "Delete Contacts" at bounding box center [238, 116] width 42 height 9
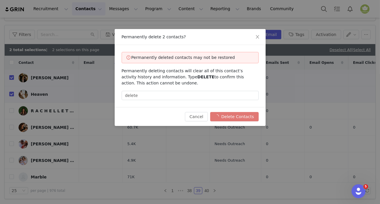
checkbox input "false"
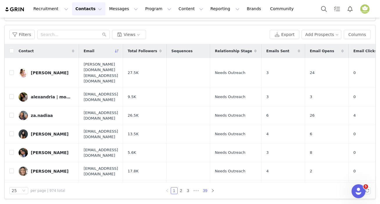
click at [202, 188] on link "39" at bounding box center [205, 191] width 8 height 6
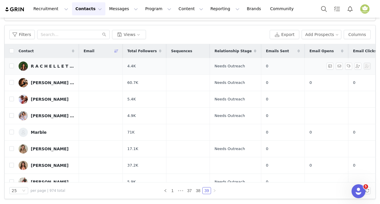
click at [55, 66] on div "R A C H E L L E T H I E L" at bounding box center [53, 66] width 44 height 5
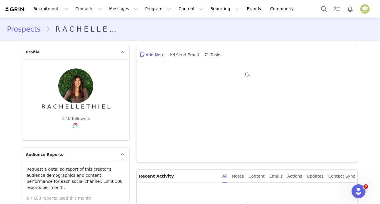
type input "+1 (United States)"
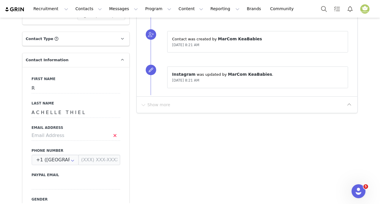
scroll to position [211, 0]
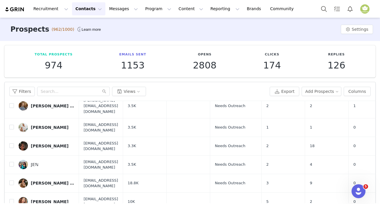
scroll to position [57, 0]
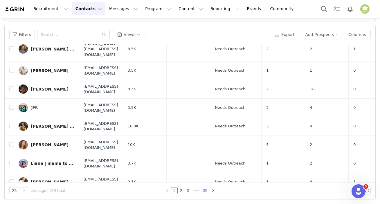
click at [204, 192] on link "39" at bounding box center [205, 191] width 8 height 6
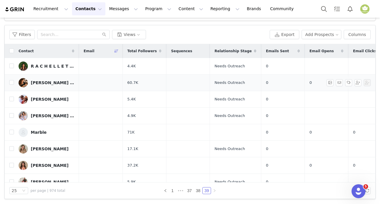
click at [51, 85] on link "Hannah ☾ breastfeeding 𖤓 motherhood 𖤓 wellness" at bounding box center [47, 82] width 56 height 9
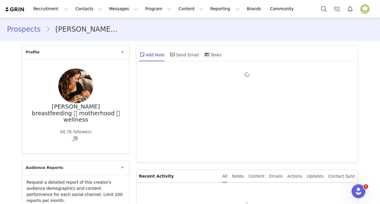
type input "+1 (United States)"
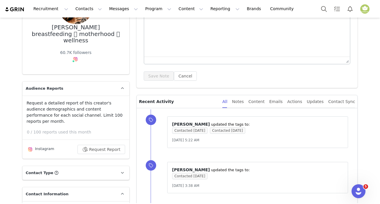
scroll to position [79, 0]
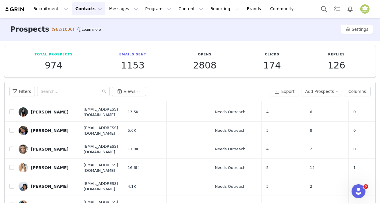
scroll to position [57, 0]
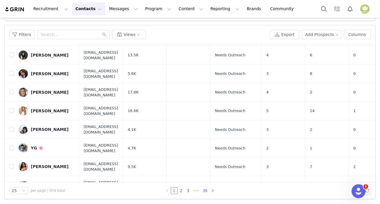
click at [202, 189] on link "39" at bounding box center [205, 191] width 8 height 6
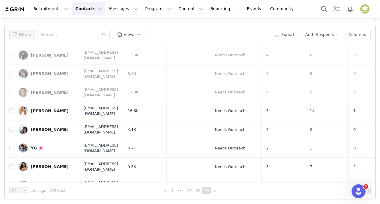
scroll to position [0, 0]
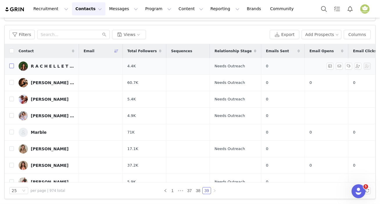
click at [9, 65] on input "checkbox" at bounding box center [11, 66] width 5 height 5
checkbox input "true"
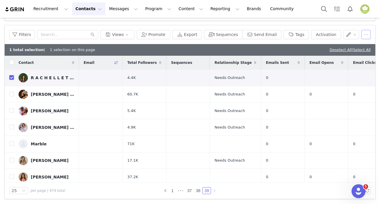
click at [362, 32] on button "button" at bounding box center [366, 34] width 9 height 9
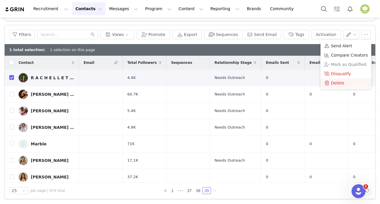
click at [347, 84] on div "Delete" at bounding box center [346, 83] width 44 height 6
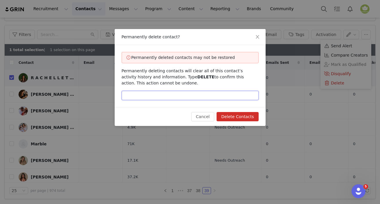
click at [183, 93] on input "text" at bounding box center [190, 95] width 137 height 9
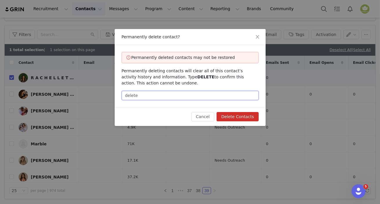
type input "delete"
click at [233, 119] on button "Delete Contacts" at bounding box center [238, 116] width 42 height 9
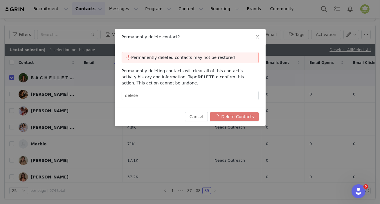
checkbox input "false"
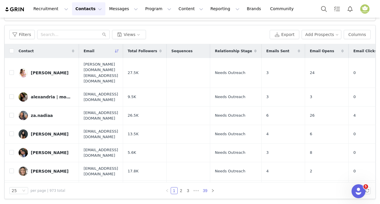
click at [202, 190] on link "39" at bounding box center [205, 191] width 8 height 6
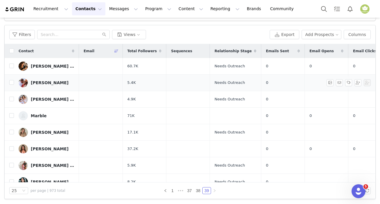
click at [48, 82] on div "Brittany Everett" at bounding box center [50, 82] width 38 height 5
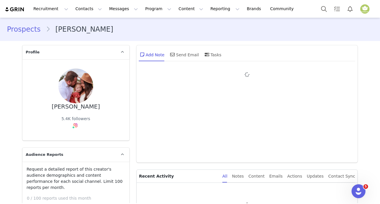
type input "+1 (United States)"
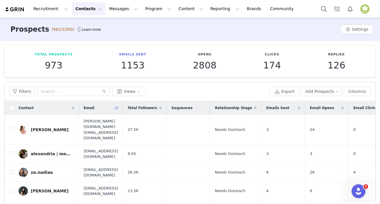
scroll to position [57, 0]
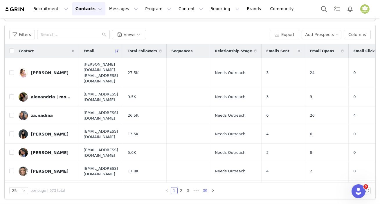
click at [202, 188] on link "39" at bounding box center [205, 191] width 8 height 6
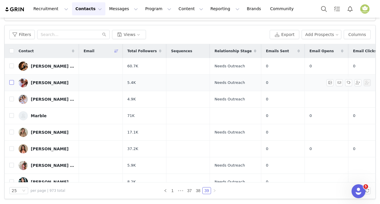
click at [11, 83] on input "checkbox" at bounding box center [11, 82] width 5 height 5
checkbox input "true"
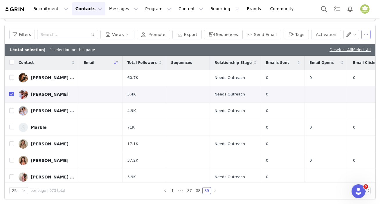
click at [362, 36] on button "button" at bounding box center [366, 34] width 9 height 9
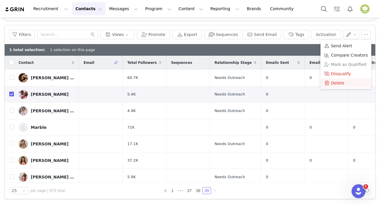
click at [347, 81] on div "Delete" at bounding box center [346, 83] width 44 height 6
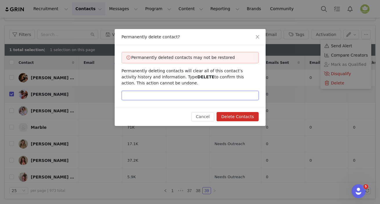
click at [212, 93] on input "text" at bounding box center [190, 95] width 137 height 9
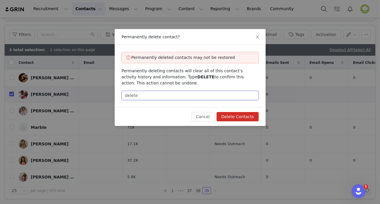
type input "delete"
click at [244, 116] on button "Delete Contacts" at bounding box center [238, 116] width 42 height 9
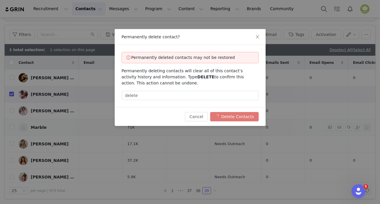
checkbox input "false"
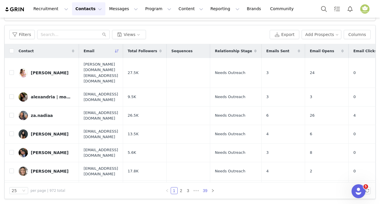
click at [202, 190] on link "39" at bounding box center [205, 191] width 8 height 6
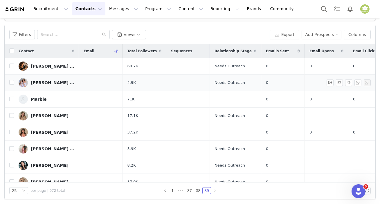
click at [42, 84] on div "Kathleen Ellis | Mamahood" at bounding box center [53, 82] width 44 height 5
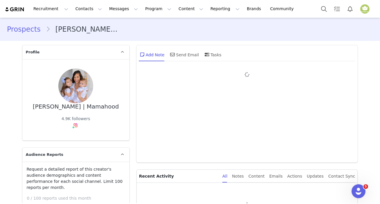
type input "+1 (United States)"
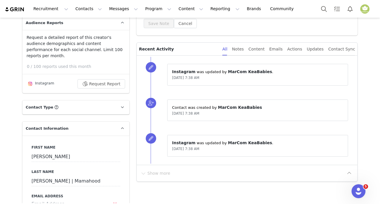
scroll to position [105, 0]
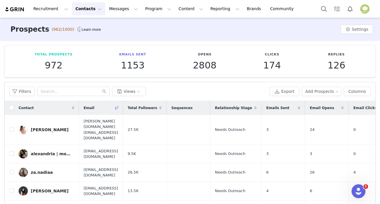
scroll to position [57, 0]
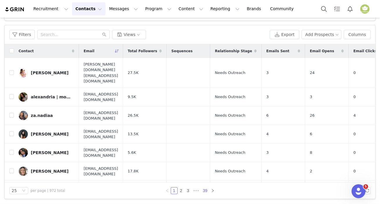
click at [204, 190] on link "39" at bounding box center [205, 191] width 8 height 6
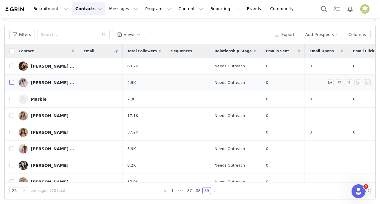
click at [11, 84] on input "checkbox" at bounding box center [11, 82] width 5 height 5
checkbox input "true"
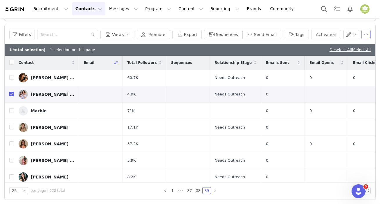
click at [363, 35] on button "button" at bounding box center [366, 34] width 9 height 9
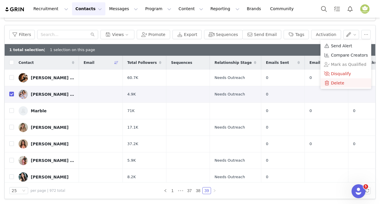
click at [336, 83] on span "Delete" at bounding box center [337, 83] width 13 height 6
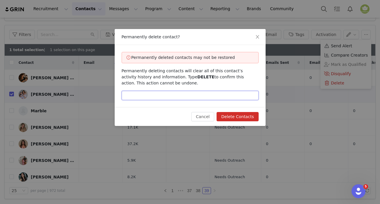
click at [242, 99] on input "text" at bounding box center [190, 95] width 137 height 9
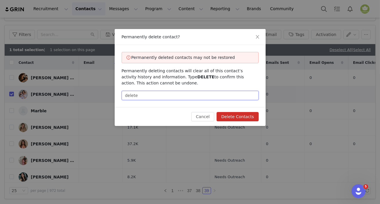
type input "delete"
click at [242, 115] on button "Delete Contacts" at bounding box center [238, 116] width 42 height 9
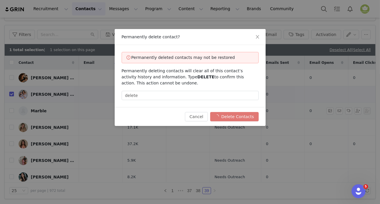
checkbox input "false"
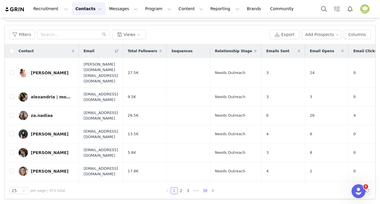
click at [201, 188] on link "39" at bounding box center [205, 191] width 8 height 6
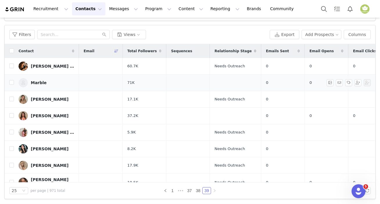
click at [38, 85] on link "Marble" at bounding box center [47, 82] width 56 height 9
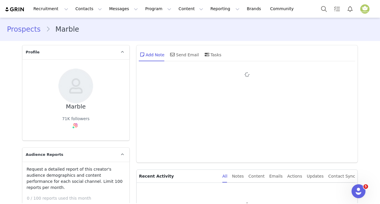
type input "+1 (United States)"
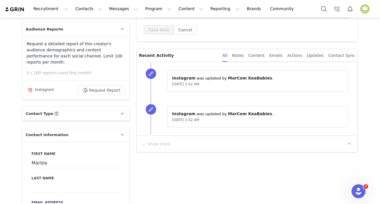
scroll to position [158, 0]
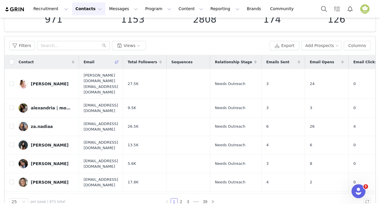
scroll to position [57, 0]
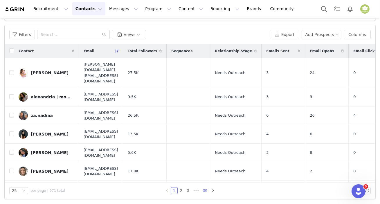
click at [204, 190] on link "39" at bounding box center [205, 191] width 8 height 6
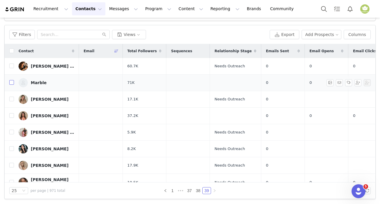
click at [10, 83] on input "checkbox" at bounding box center [11, 82] width 5 height 5
click at [10, 75] on td at bounding box center [9, 66] width 9 height 17
checkbox input "true"
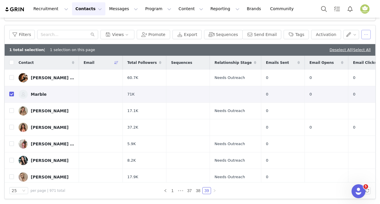
click at [366, 32] on button "button" at bounding box center [366, 34] width 9 height 9
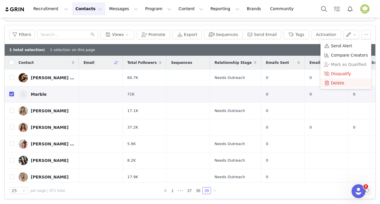
click at [339, 84] on span "Delete" at bounding box center [337, 83] width 13 height 6
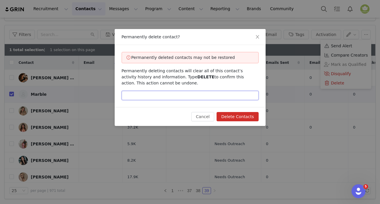
click at [185, 92] on input "text" at bounding box center [190, 95] width 137 height 9
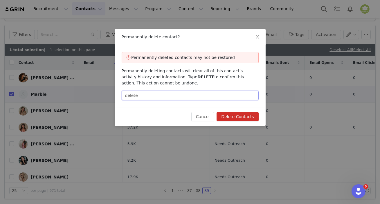
type input "delete"
click at [245, 123] on div "Cancel Delete Contacts" at bounding box center [190, 116] width 151 height 19
click at [247, 119] on button "Delete Contacts" at bounding box center [238, 116] width 42 height 9
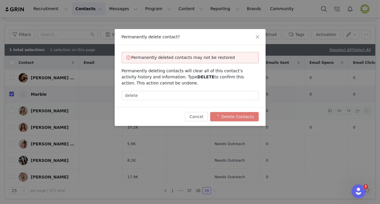
checkbox input "false"
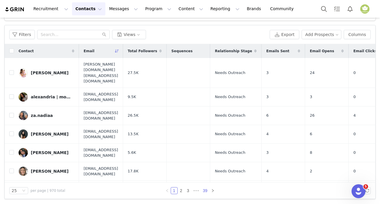
click at [204, 189] on link "39" at bounding box center [205, 191] width 8 height 6
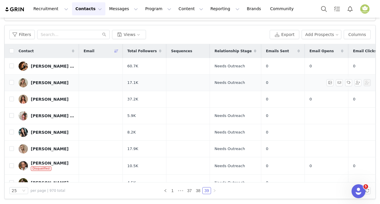
click at [44, 81] on div "Callie Anger" at bounding box center [50, 82] width 38 height 5
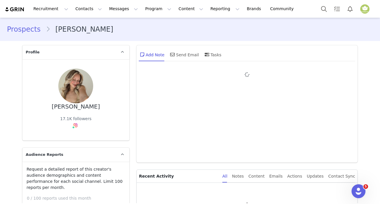
type input "+1 (United States)"
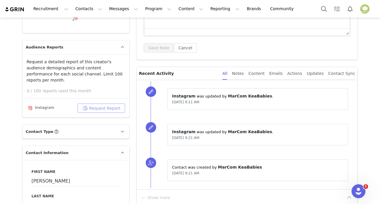
scroll to position [158, 0]
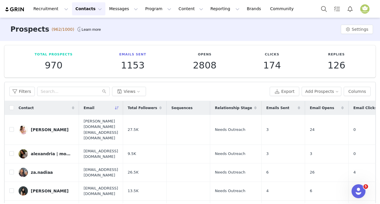
scroll to position [57, 0]
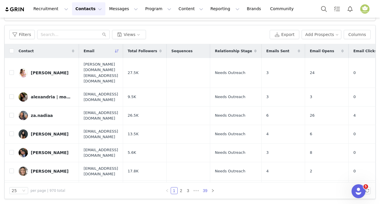
click at [203, 190] on link "39" at bounding box center [205, 191] width 8 height 6
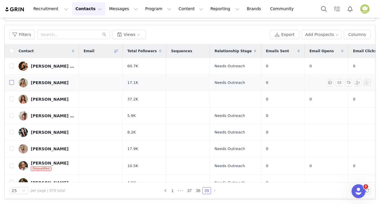
click at [10, 84] on input "checkbox" at bounding box center [11, 82] width 5 height 5
checkbox input "true"
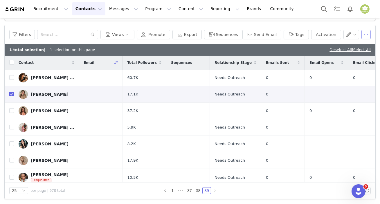
click at [365, 35] on button "button" at bounding box center [366, 34] width 9 height 9
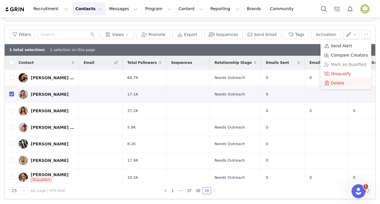
click at [343, 85] on div "Delete" at bounding box center [346, 83] width 44 height 6
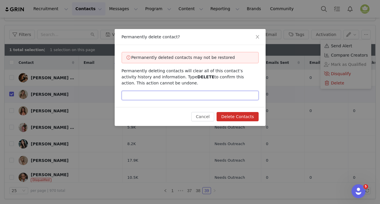
click at [181, 96] on input "text" at bounding box center [190, 95] width 137 height 9
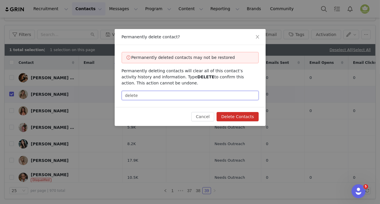
type input "delete"
click at [231, 114] on button "Delete Contacts" at bounding box center [238, 116] width 42 height 9
click at [231, 114] on div "Cancel Delete Contacts" at bounding box center [224, 116] width 67 height 9
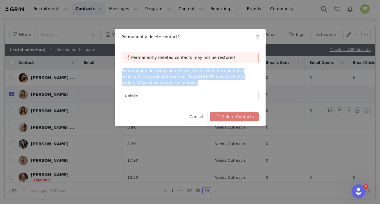
checkbox input "false"
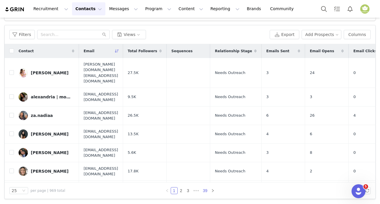
click at [204, 190] on link "39" at bounding box center [205, 191] width 8 height 6
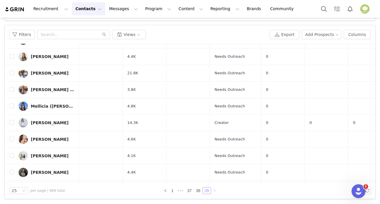
scroll to position [194, 0]
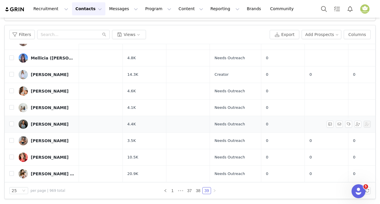
click at [37, 122] on div "Deangela" at bounding box center [50, 124] width 38 height 5
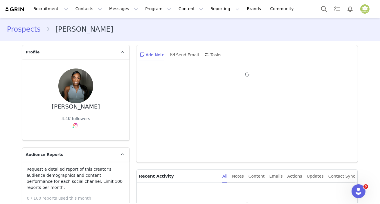
type input "+1 (United States)"
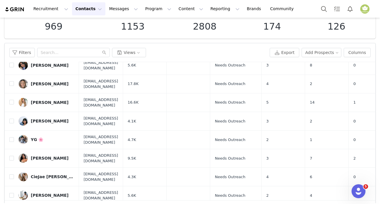
scroll to position [57, 0]
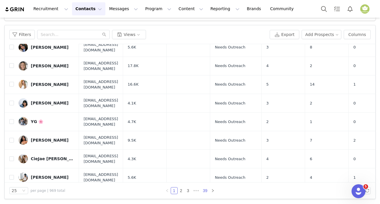
click at [204, 188] on link "39" at bounding box center [205, 191] width 8 height 6
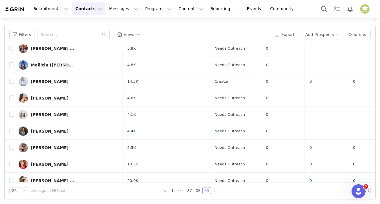
scroll to position [185, 0]
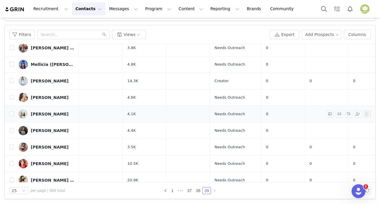
click at [44, 114] on div "Chelsea DeJesus" at bounding box center [50, 114] width 38 height 5
click at [44, 114] on main "Prospects (962/1000) Learn more Settings Total Prospects 969 Emails Sent 1153 O…" at bounding box center [190, 54] width 380 height 186
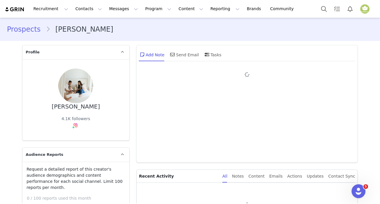
type input "+1 (United States)"
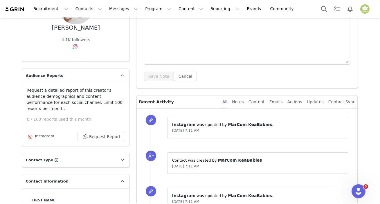
scroll to position [158, 0]
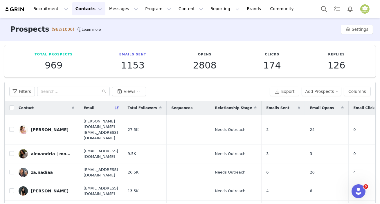
click at [375, 167] on div "Total Prospects 969 Emails Sent 1153 Opens 2808 Clicks 174 Replies 126 Filters …" at bounding box center [190, 151] width 380 height 220
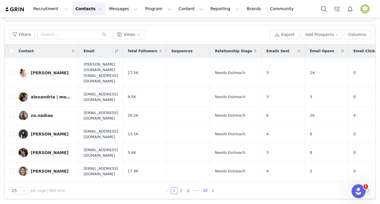
click at [203, 190] on link "39" at bounding box center [205, 191] width 8 height 6
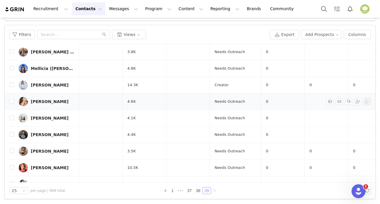
scroll to position [194, 0]
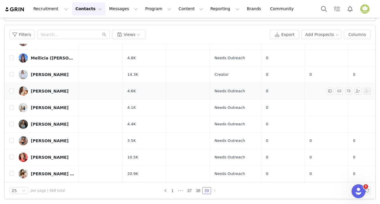
click at [40, 89] on div "Pamela Cruz Arocho" at bounding box center [50, 91] width 38 height 5
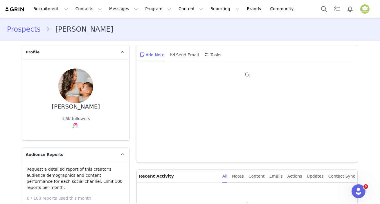
type input "+1 (United States)"
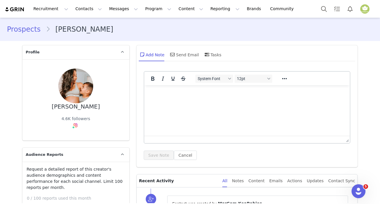
scroll to position [79, 0]
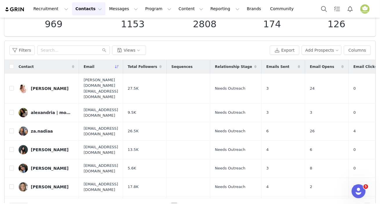
scroll to position [57, 0]
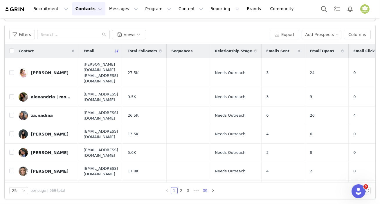
click at [205, 190] on link "39" at bounding box center [205, 191] width 8 height 6
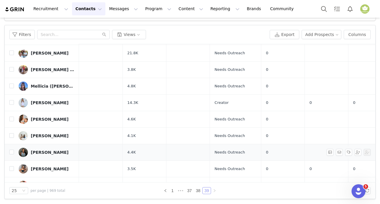
scroll to position [194, 0]
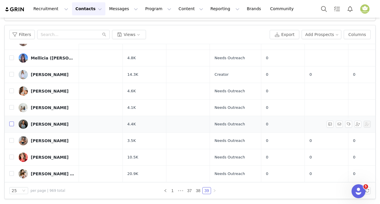
click at [11, 122] on input "checkbox" at bounding box center [11, 124] width 5 height 5
checkbox input "true"
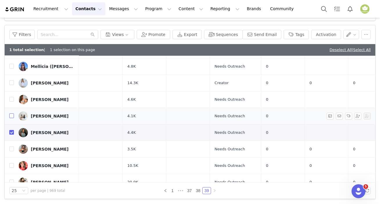
click at [12, 114] on input "checkbox" at bounding box center [11, 116] width 5 height 5
checkbox input "true"
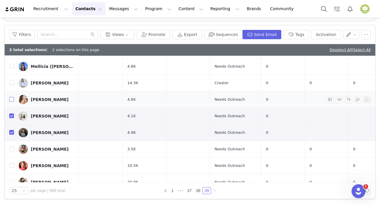
click at [12, 100] on input "checkbox" at bounding box center [11, 99] width 5 height 5
checkbox input "true"
click at [363, 36] on button "button" at bounding box center [366, 34] width 9 height 9
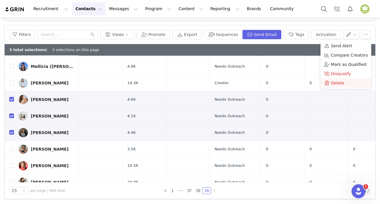
click at [337, 81] on span "Delete" at bounding box center [337, 83] width 13 height 6
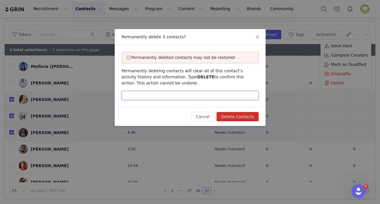
click at [158, 97] on input "text" at bounding box center [190, 95] width 137 height 9
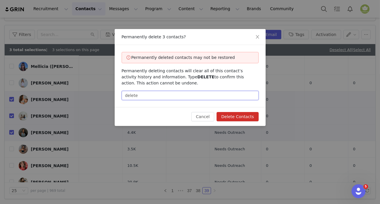
type input "delete"
click at [227, 116] on button "Delete Contacts" at bounding box center [238, 116] width 42 height 9
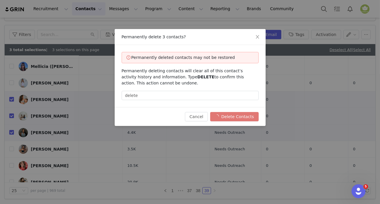
checkbox input "false"
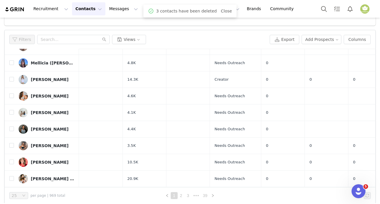
scroll to position [0, 0]
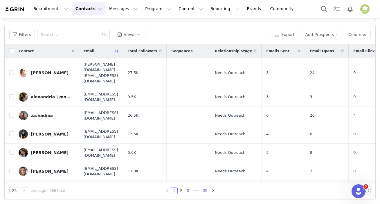
click at [205, 192] on link "39" at bounding box center [205, 191] width 8 height 6
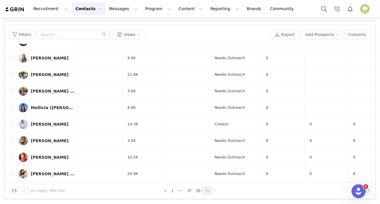
scroll to position [145, 0]
click at [40, 122] on div "Elizabeth" at bounding box center [50, 124] width 38 height 5
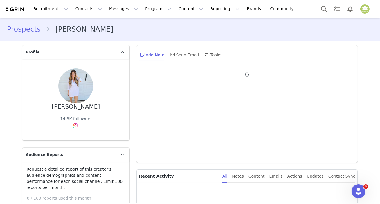
type input "+1 (United States)"
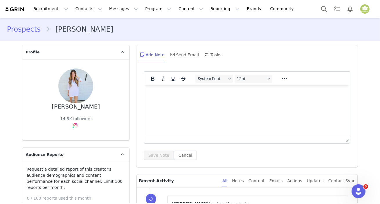
scroll to position [53, 0]
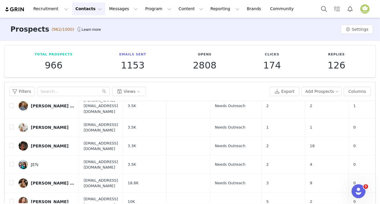
scroll to position [57, 0]
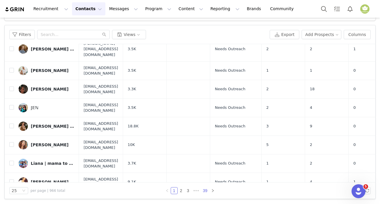
click at [203, 190] on link "39" at bounding box center [205, 191] width 8 height 6
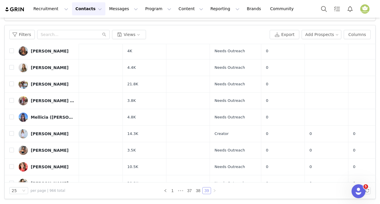
scroll to position [145, 0]
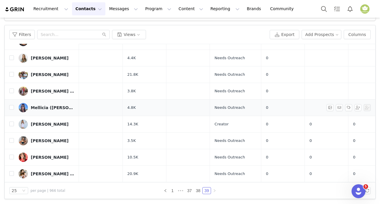
click at [39, 105] on div "Mellicia (Villarreal) Wargnier" at bounding box center [53, 107] width 44 height 5
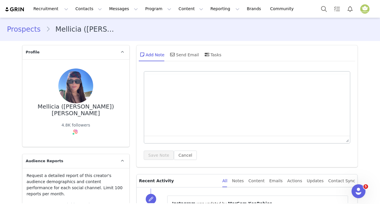
type input "+1 (United States)"
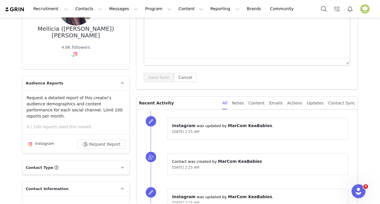
scroll to position [53, 0]
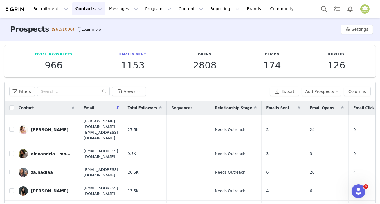
scroll to position [57, 0]
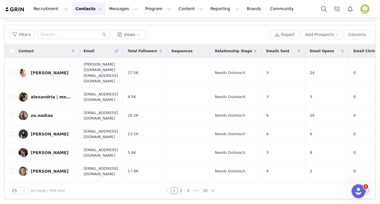
click at [205, 189] on link "39" at bounding box center [205, 191] width 8 height 6
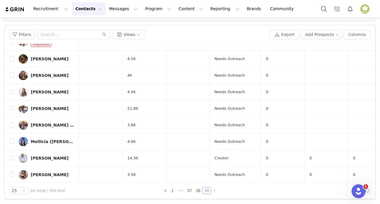
scroll to position [145, 0]
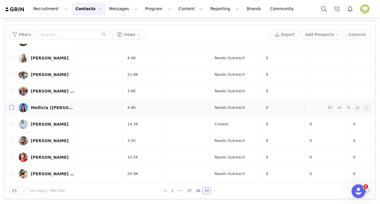
click at [12, 105] on input "checkbox" at bounding box center [11, 107] width 5 height 5
checkbox input "true"
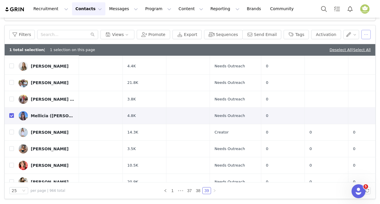
click at [362, 34] on button "button" at bounding box center [366, 34] width 9 height 9
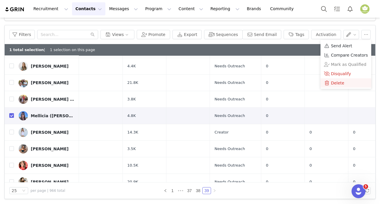
click at [344, 80] on div "Delete" at bounding box center [346, 83] width 44 height 6
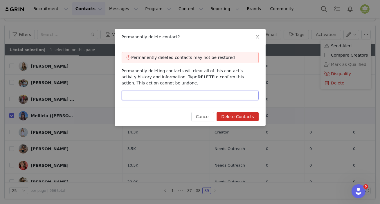
click at [220, 94] on input "text" at bounding box center [190, 95] width 137 height 9
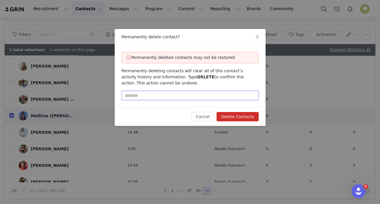
type input "delete"
click at [250, 117] on button "Delete Contacts" at bounding box center [238, 116] width 42 height 9
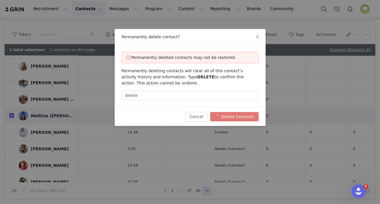
checkbox input "false"
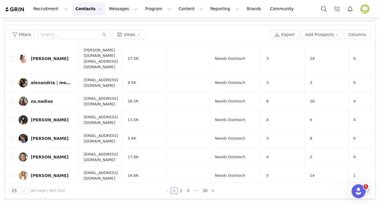
scroll to position [26, 0]
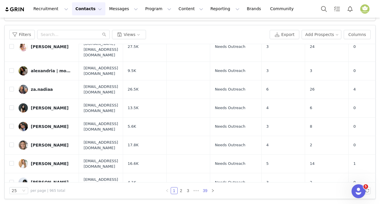
click at [203, 191] on link "39" at bounding box center [205, 191] width 8 height 6
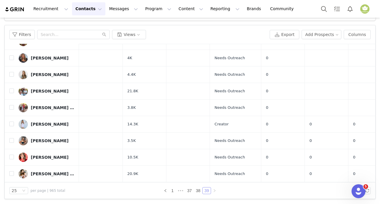
scroll to position [128, 0]
click at [47, 100] on td "Lorna (Duncan) Soderblom" at bounding box center [46, 108] width 65 height 17
click at [44, 105] on div "Lorna (Duncan) Soderblom" at bounding box center [53, 107] width 44 height 5
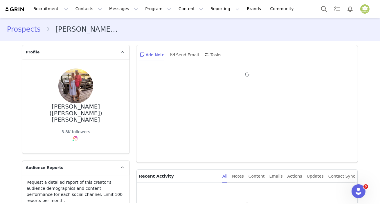
type input "+1 (United States)"
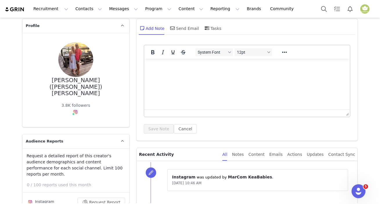
scroll to position [26, 0]
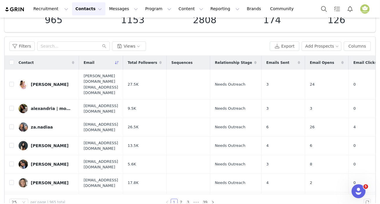
scroll to position [57, 0]
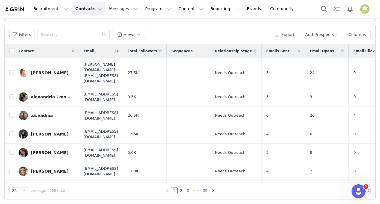
click at [203, 193] on link "39" at bounding box center [205, 191] width 8 height 6
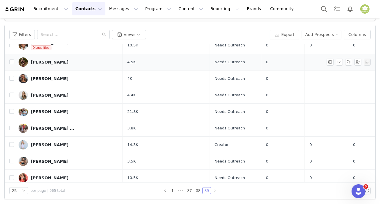
scroll to position [105, 0]
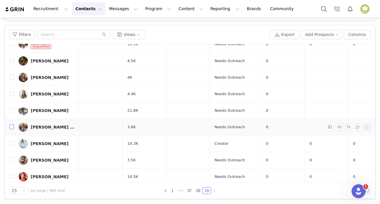
click at [10, 127] on input "checkbox" at bounding box center [11, 127] width 5 height 5
checkbox input "true"
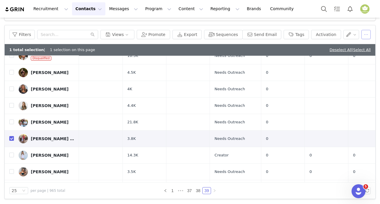
click at [363, 32] on button "button" at bounding box center [366, 34] width 9 height 9
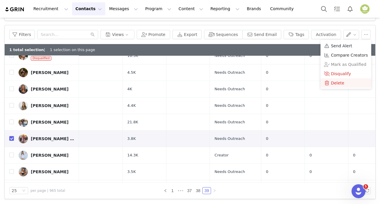
click at [344, 81] on div "Delete" at bounding box center [346, 83] width 44 height 6
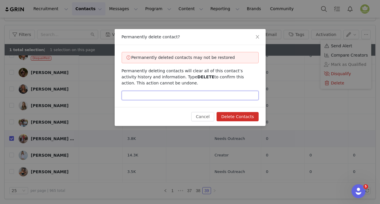
click at [195, 97] on input "text" at bounding box center [190, 95] width 137 height 9
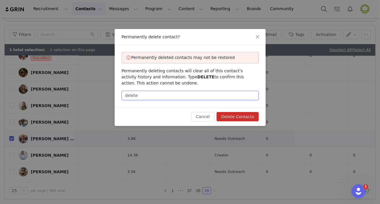
type input "delete"
click at [248, 119] on button "Delete Contacts" at bounding box center [238, 116] width 42 height 9
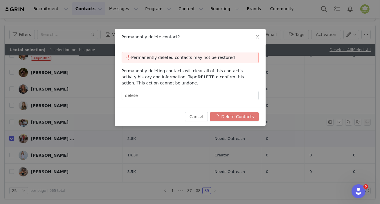
checkbox input "false"
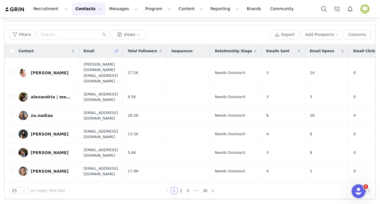
scroll to position [109, 0]
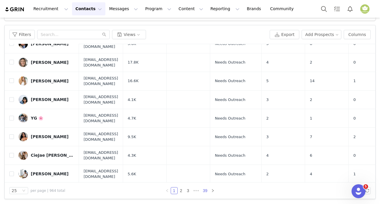
click at [203, 190] on link "39" at bounding box center [205, 191] width 8 height 6
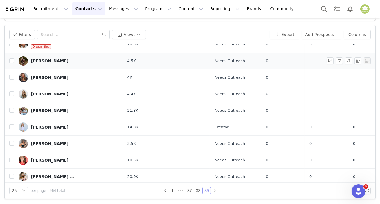
scroll to position [112, 0]
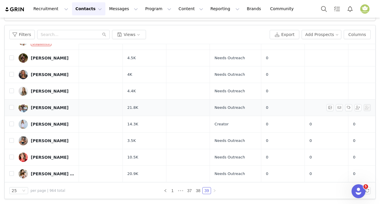
click at [42, 105] on div "Vanessa Stone" at bounding box center [50, 107] width 38 height 5
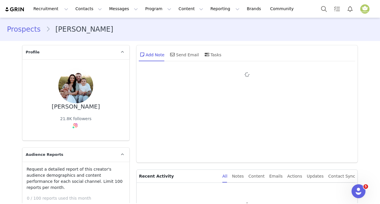
type input "+1 (United States)"
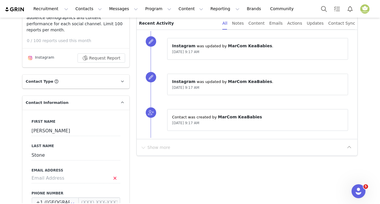
scroll to position [158, 0]
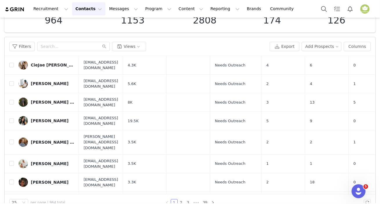
scroll to position [57, 0]
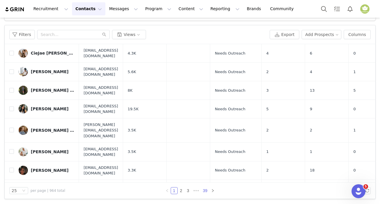
click at [201, 190] on link "39" at bounding box center [205, 191] width 8 height 6
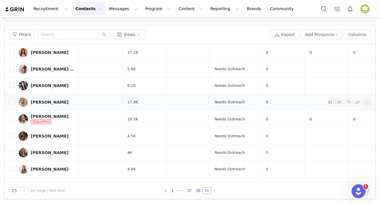
scroll to position [105, 0]
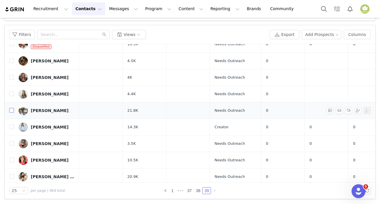
click at [13, 112] on input "checkbox" at bounding box center [11, 110] width 5 height 5
checkbox input "true"
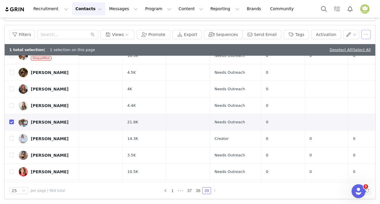
click at [362, 36] on button "button" at bounding box center [366, 34] width 9 height 9
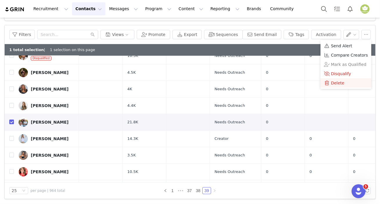
click at [348, 81] on div "Delete" at bounding box center [346, 83] width 44 height 6
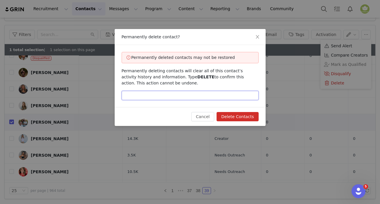
click at [228, 96] on input "text" at bounding box center [190, 95] width 137 height 9
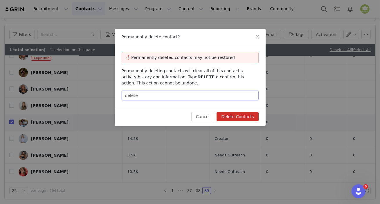
type input "delete"
click at [243, 112] on div "Cancel Delete Contacts" at bounding box center [190, 116] width 151 height 19
click at [243, 115] on button "Delete Contacts" at bounding box center [238, 116] width 42 height 9
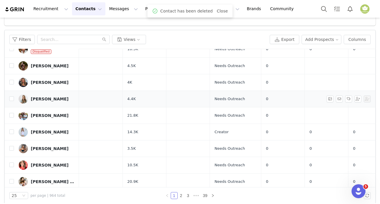
checkbox input "false"
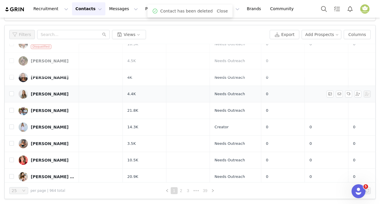
scroll to position [0, 0]
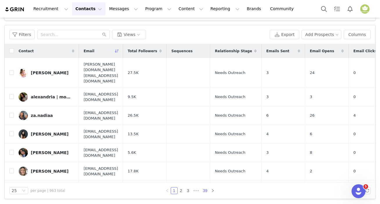
click at [205, 191] on link "39" at bounding box center [205, 191] width 8 height 6
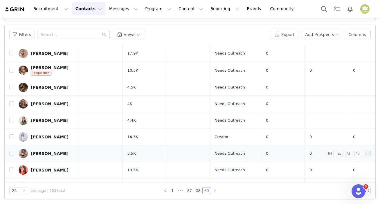
scroll to position [95, 0]
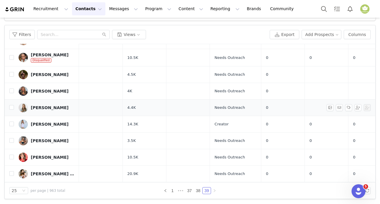
click at [46, 105] on div "Heather Bragg" at bounding box center [50, 107] width 38 height 5
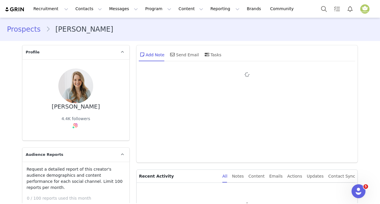
type input "+1 (United States)"
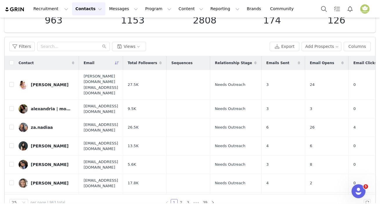
scroll to position [57, 0]
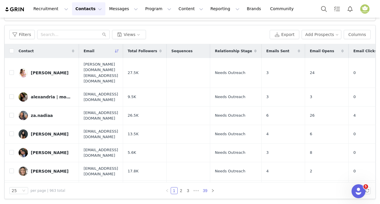
click at [204, 191] on link "39" at bounding box center [205, 191] width 8 height 6
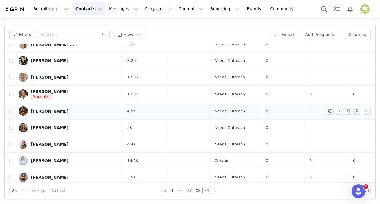
scroll to position [95, 0]
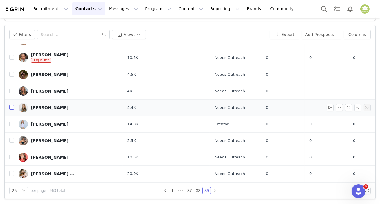
click at [11, 106] on input "checkbox" at bounding box center [11, 107] width 5 height 5
checkbox input "true"
click at [11, 100] on td at bounding box center [9, 91] width 9 height 17
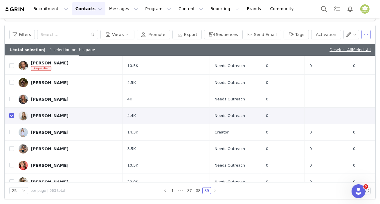
click at [362, 38] on button "button" at bounding box center [366, 34] width 9 height 9
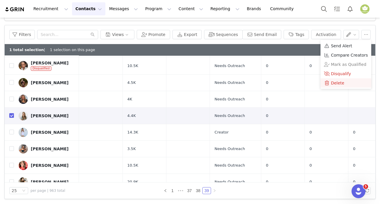
click at [343, 82] on div "Delete" at bounding box center [346, 83] width 44 height 6
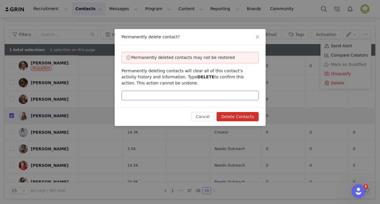
click at [205, 96] on input "text" at bounding box center [190, 95] width 137 height 9
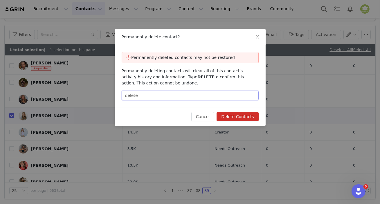
type input "delete"
click at [238, 116] on button "Delete Contacts" at bounding box center [238, 116] width 42 height 9
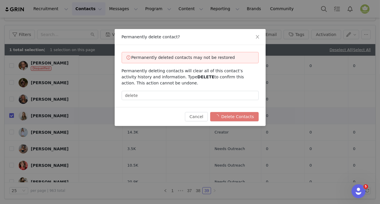
checkbox input "false"
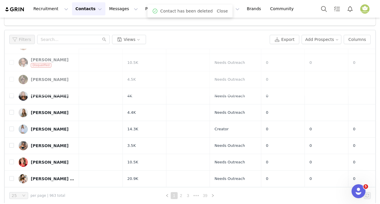
scroll to position [0, 0]
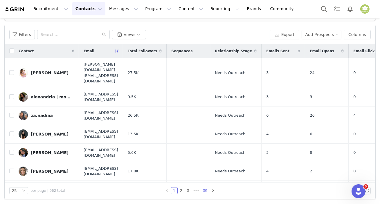
click at [203, 192] on link "39" at bounding box center [205, 191] width 8 height 6
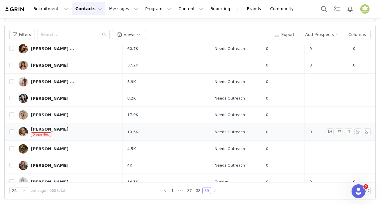
scroll to position [78, 0]
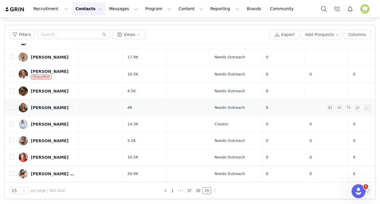
click at [47, 105] on div "Vanessa McKeown" at bounding box center [50, 107] width 38 height 5
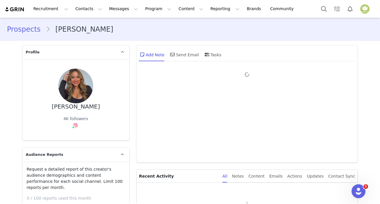
type input "+1 (United States)"
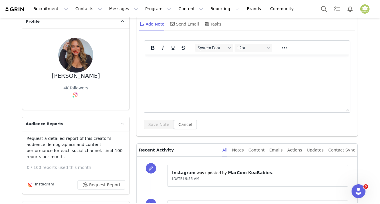
scroll to position [26, 0]
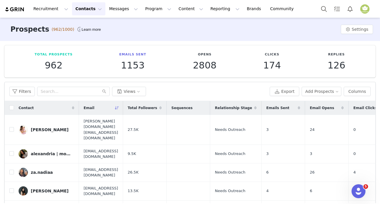
scroll to position [57, 0]
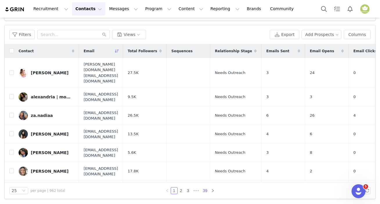
click at [203, 190] on link "39" at bounding box center [205, 191] width 8 height 6
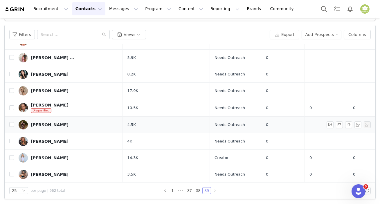
scroll to position [78, 0]
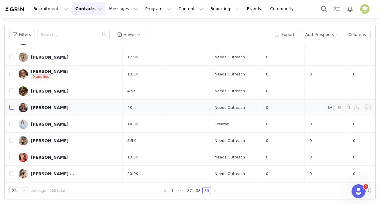
click at [12, 105] on input "checkbox" at bounding box center [11, 107] width 5 height 5
checkbox input "true"
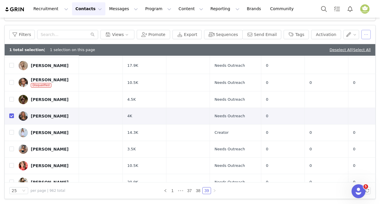
click at [363, 32] on button "button" at bounding box center [366, 34] width 9 height 9
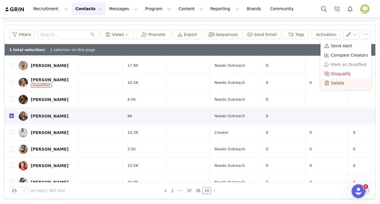
click at [344, 81] on div "Delete" at bounding box center [346, 83] width 44 height 6
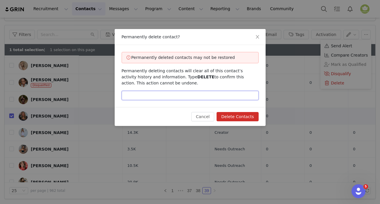
click at [206, 95] on input "text" at bounding box center [190, 95] width 137 height 9
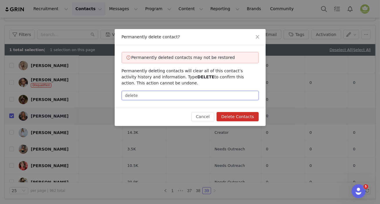
type input "delete"
click at [227, 119] on button "Delete Contacts" at bounding box center [238, 116] width 42 height 9
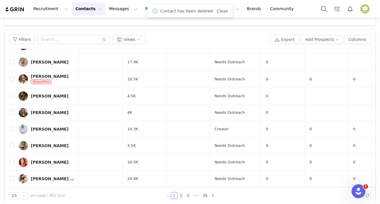
checkbox input "false"
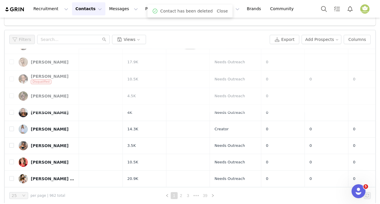
scroll to position [0, 0]
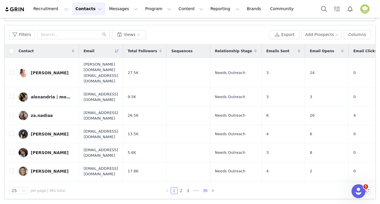
click at [205, 191] on link "39" at bounding box center [205, 191] width 8 height 6
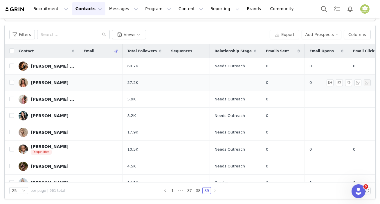
click at [45, 83] on div "Valerie Nah" at bounding box center [50, 82] width 38 height 5
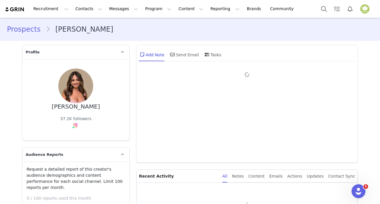
type input "+1 (United States)"
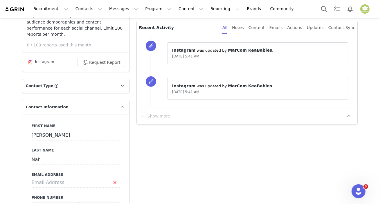
scroll to position [158, 0]
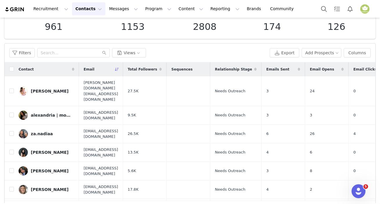
scroll to position [57, 0]
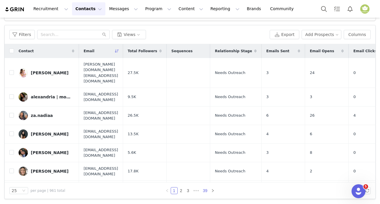
click at [203, 193] on link "39" at bounding box center [205, 191] width 8 height 6
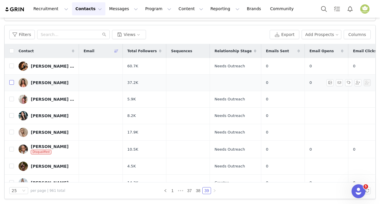
click at [11, 84] on input "checkbox" at bounding box center [11, 82] width 5 height 5
click at [11, 75] on td at bounding box center [9, 66] width 9 height 17
checkbox input "true"
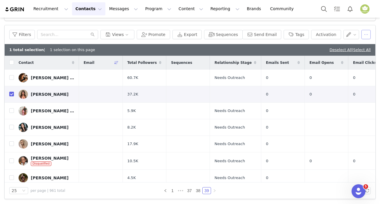
click at [364, 34] on button "button" at bounding box center [366, 34] width 9 height 9
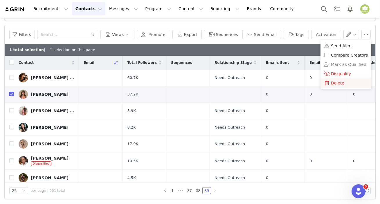
click at [344, 84] on div "Delete" at bounding box center [346, 83] width 44 height 6
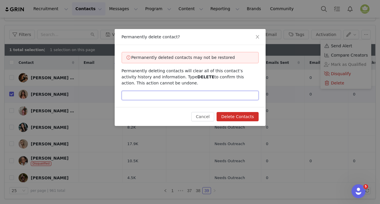
click at [184, 94] on input "text" at bounding box center [190, 95] width 137 height 9
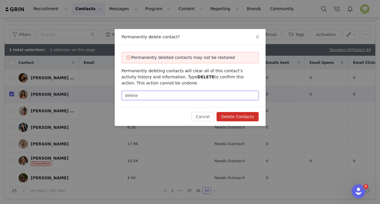
type input "delete"
click at [229, 115] on button "Delete Contacts" at bounding box center [238, 116] width 42 height 9
click at [229, 115] on div "Cancel Delete Contacts" at bounding box center [224, 116] width 67 height 9
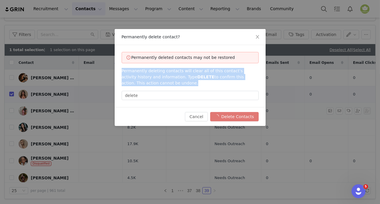
checkbox input "false"
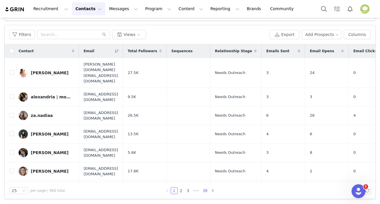
click at [202, 191] on link "39" at bounding box center [205, 191] width 8 height 6
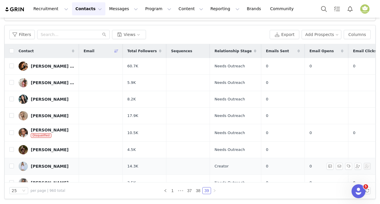
click at [45, 164] on div "Elizabeth" at bounding box center [50, 166] width 38 height 5
click at [45, 146] on main "Prospects (962/1000) Learn more Settings Total Prospects 960 Emails Sent 1153 O…" at bounding box center [190, 54] width 380 height 186
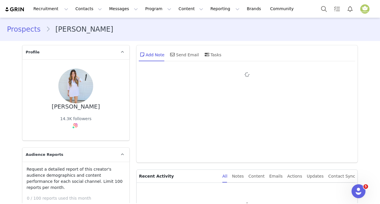
type input "+1 (United States)"
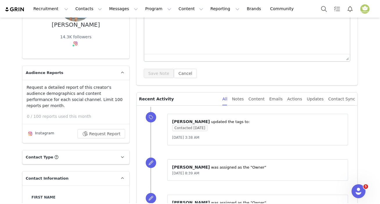
scroll to position [132, 0]
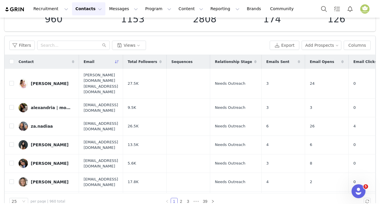
scroll to position [57, 0]
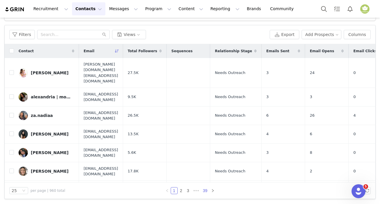
click at [205, 189] on link "39" at bounding box center [205, 191] width 8 height 6
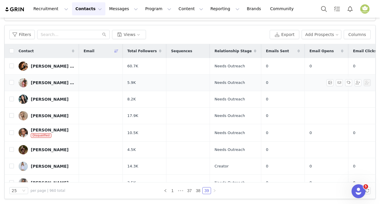
click at [41, 81] on div "𝑳𝒆𝒙 𝑬𝒊𝒄𝒉𝒆𝒍𝒃𝒆𝒓𝒈𝒆𝒓 | ᴍᴏᴍ ʙʟᴏɢ" at bounding box center [53, 82] width 44 height 5
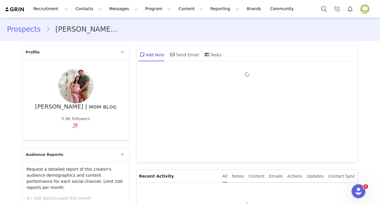
type input "+1 (United States)"
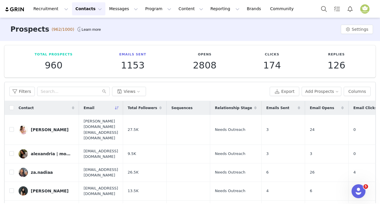
scroll to position [57, 0]
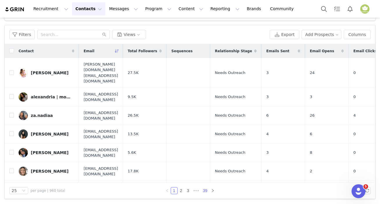
click at [203, 189] on link "39" at bounding box center [205, 191] width 8 height 6
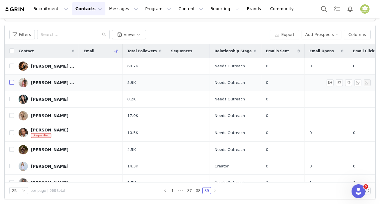
click at [9, 82] on input "checkbox" at bounding box center [11, 82] width 5 height 5
checkbox input "true"
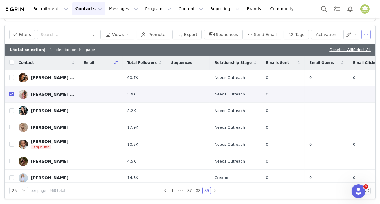
click at [362, 31] on button "button" at bounding box center [366, 34] width 9 height 9
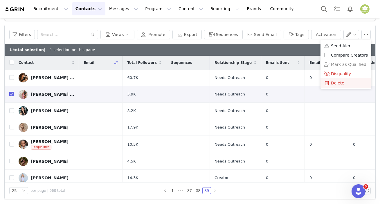
click at [346, 82] on div "Delete" at bounding box center [346, 83] width 44 height 6
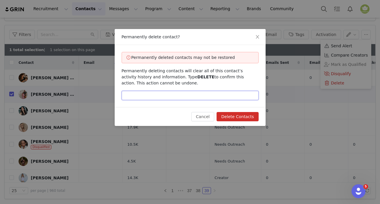
click at [186, 95] on input "text" at bounding box center [190, 95] width 137 height 9
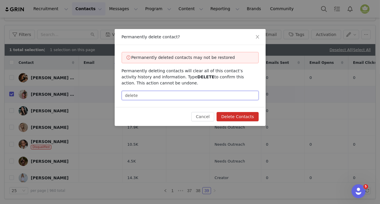
type input "delete"
click at [235, 120] on button "Delete Contacts" at bounding box center [238, 116] width 42 height 9
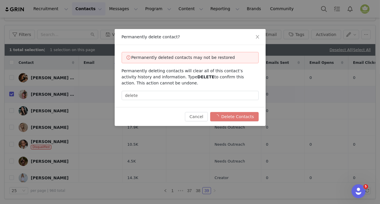
click at [236, 119] on div "Cancel Delete Contacts" at bounding box center [222, 116] width 74 height 9
checkbox input "false"
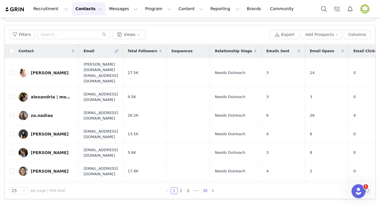
click at [201, 189] on link "39" at bounding box center [205, 191] width 8 height 6
click at [201, 189] on li "39" at bounding box center [205, 190] width 9 height 7
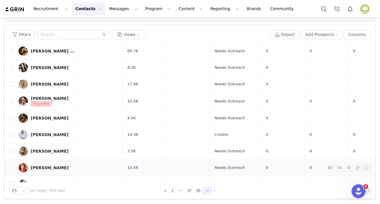
scroll to position [29, 0]
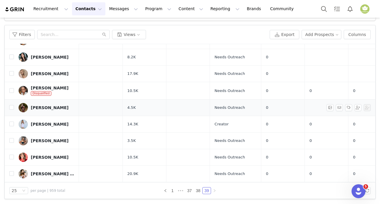
click at [48, 106] on link "Taschia Tarter" at bounding box center [47, 107] width 56 height 9
click at [48, 106] on main "Prospects (962/1000) Learn more Settings Total Prospects 959 Emails Sent 1153 O…" at bounding box center [190, 54] width 380 height 186
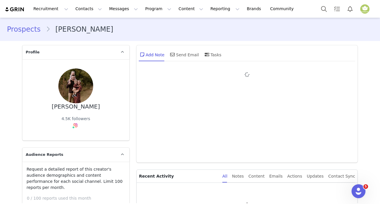
type input "+1 (United States)"
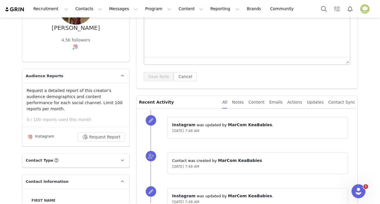
scroll to position [79, 0]
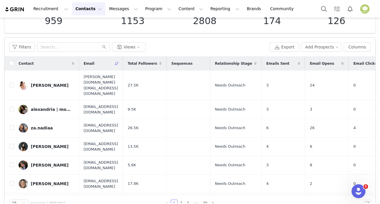
scroll to position [57, 0]
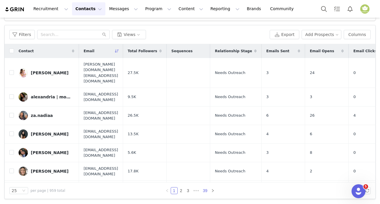
click at [206, 190] on link "39" at bounding box center [205, 191] width 8 height 6
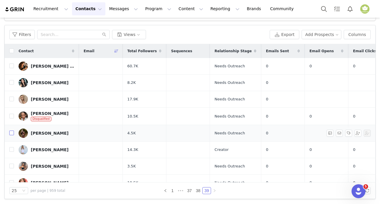
click at [11, 134] on input "checkbox" at bounding box center [11, 133] width 5 height 5
checkbox input "true"
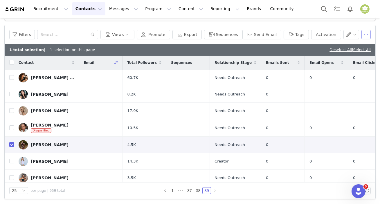
click at [362, 35] on button "button" at bounding box center [366, 34] width 9 height 9
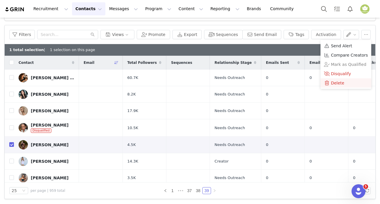
click at [346, 84] on div "Delete" at bounding box center [346, 83] width 44 height 6
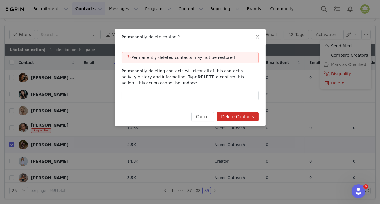
click at [188, 91] on div "Permanently deleted contacts may not be restored Permanently deleting contacts …" at bounding box center [190, 76] width 151 height 62
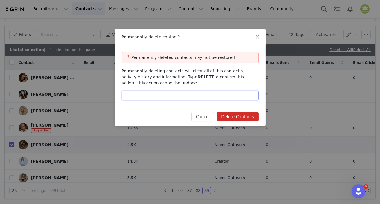
click at [186, 94] on input "text" at bounding box center [190, 95] width 137 height 9
type input "delete"
click at [227, 117] on button "Delete Contacts" at bounding box center [238, 116] width 42 height 9
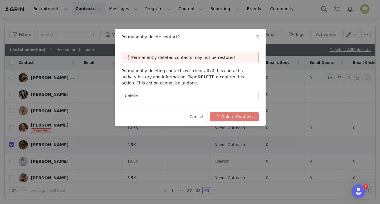
checkbox input "false"
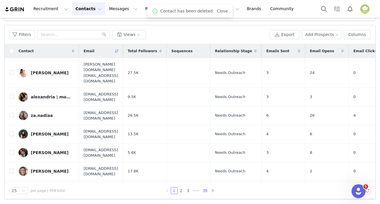
click at [205, 191] on link "39" at bounding box center [205, 191] width 8 height 6
click at [205, 191] on link "39" at bounding box center [207, 191] width 8 height 6
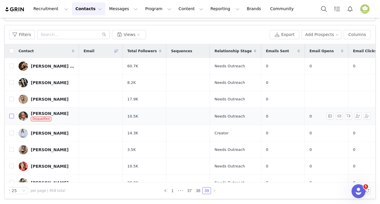
click at [10, 117] on input "checkbox" at bounding box center [11, 116] width 5 height 5
checkbox input "true"
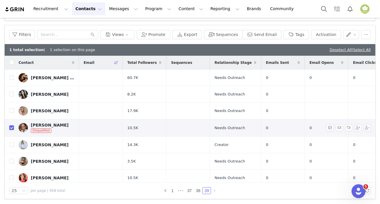
click at [40, 130] on span "Disqualified" at bounding box center [41, 130] width 21 height 5
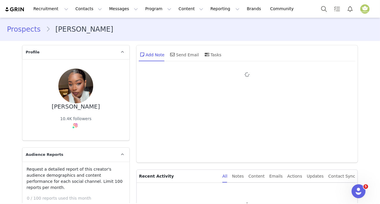
type input "+1 (United States)"
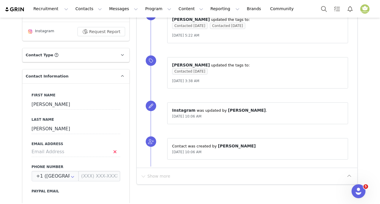
scroll to position [185, 0]
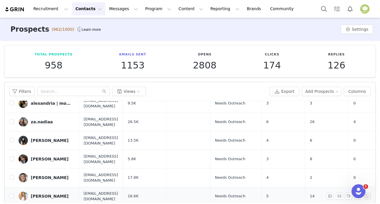
scroll to position [53, 0]
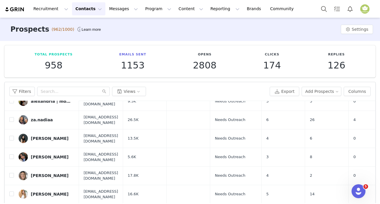
click at [375, 167] on div "Total Prospects 958 Emails Sent 1153 Opens 2808 Clicks 174 Replies 126 Filters …" at bounding box center [190, 151] width 380 height 220
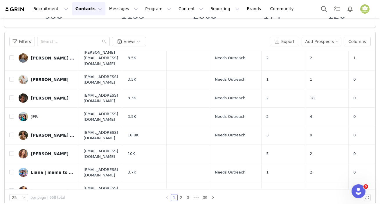
scroll to position [57, 0]
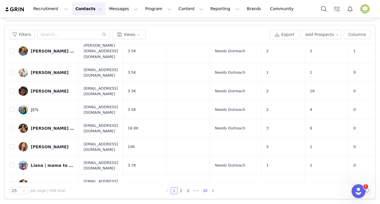
click at [201, 190] on link "39" at bounding box center [205, 191] width 8 height 6
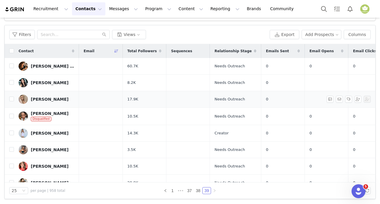
click at [38, 99] on div "Bonnie Baum Roth" at bounding box center [50, 99] width 38 height 5
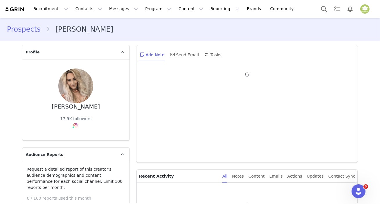
type input "+1 (United States)"
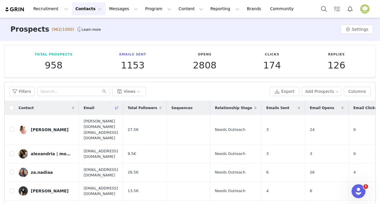
click at [375, 189] on div "Total Prospects 958 Emails Sent 1153 Opens 2808 Clicks 174 Replies 126 Filters …" at bounding box center [190, 151] width 380 height 220
click at [376, 188] on div "Total Prospects 958 Emails Sent 1153 Opens 2808 Clicks 174 Replies 126 Filters …" at bounding box center [190, 151] width 380 height 220
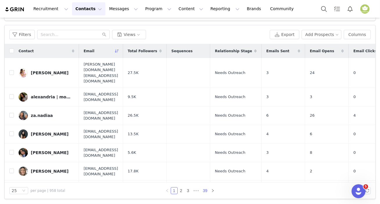
click at [202, 192] on link "39" at bounding box center [205, 191] width 8 height 6
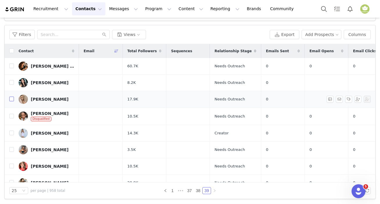
click at [10, 100] on input "checkbox" at bounding box center [11, 99] width 5 height 5
checkbox input "true"
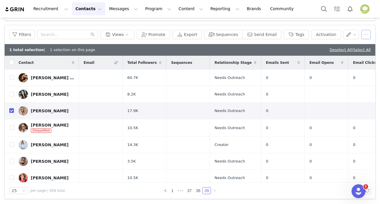
click at [363, 37] on button "button" at bounding box center [366, 34] width 9 height 9
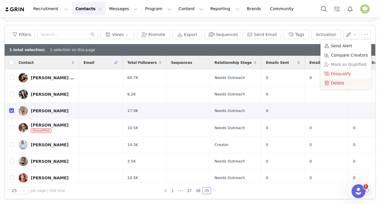
click at [346, 83] on div "Delete" at bounding box center [346, 83] width 44 height 6
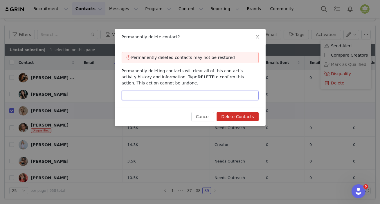
click at [192, 97] on input "text" at bounding box center [190, 95] width 137 height 9
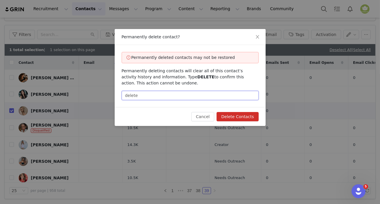
type input "delete"
click at [242, 115] on button "Delete Contacts" at bounding box center [238, 116] width 42 height 9
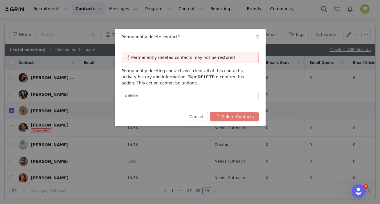
checkbox input "false"
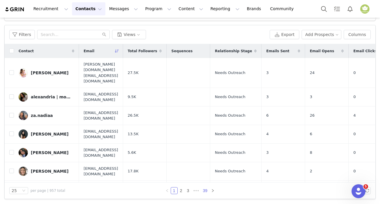
click at [206, 188] on link "39" at bounding box center [205, 191] width 8 height 6
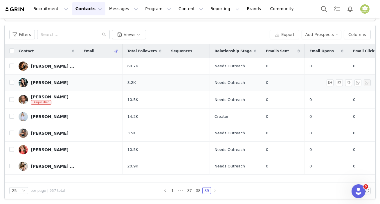
click at [48, 83] on div "P R I S C I L L A" at bounding box center [50, 82] width 38 height 5
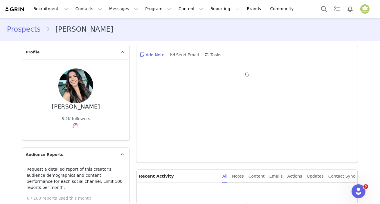
type input "+1 (United States)"
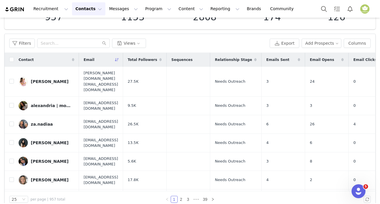
scroll to position [57, 0]
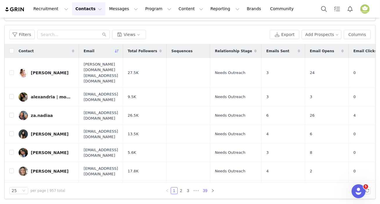
click at [204, 190] on link "39" at bounding box center [205, 191] width 8 height 6
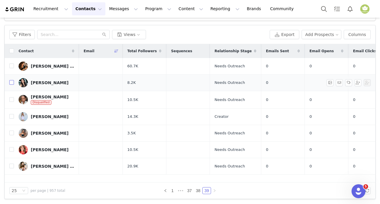
click at [11, 85] on input "checkbox" at bounding box center [11, 82] width 5 height 5
checkbox input "true"
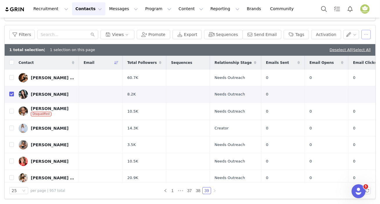
click at [362, 35] on button "button" at bounding box center [366, 34] width 9 height 9
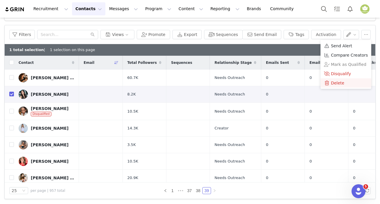
click at [337, 81] on span "Delete" at bounding box center [337, 83] width 13 height 6
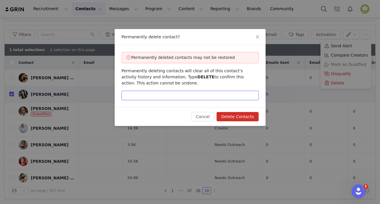
click at [203, 99] on input "text" at bounding box center [190, 95] width 137 height 9
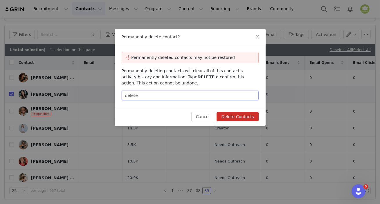
type input "delete"
click at [240, 122] on div "Cancel Delete Contacts" at bounding box center [190, 116] width 151 height 19
click at [242, 119] on button "Delete Contacts" at bounding box center [238, 116] width 42 height 9
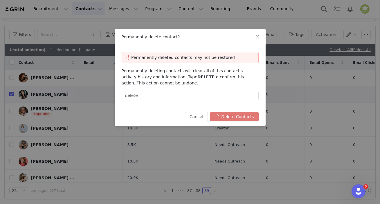
checkbox input "false"
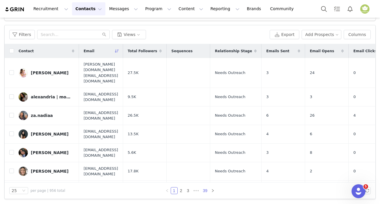
click at [203, 189] on link "39" at bounding box center [205, 191] width 8 height 6
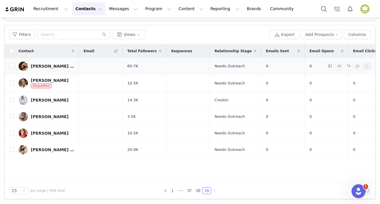
click at [55, 70] on link "Hannah ☾ breastfeeding 𖤓 motherhood 𖤓 wellness" at bounding box center [47, 66] width 56 height 9
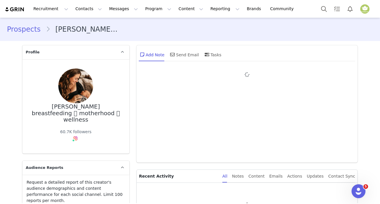
type input "+1 (United States)"
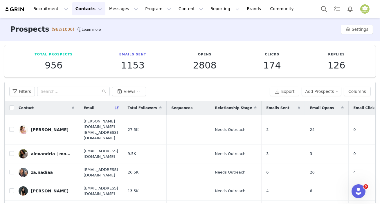
scroll to position [57, 0]
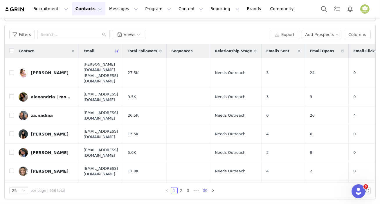
click at [205, 191] on link "39" at bounding box center [205, 191] width 8 height 6
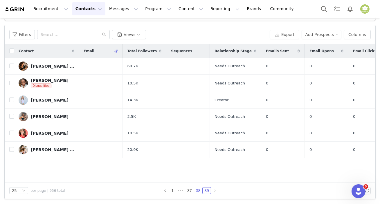
click at [195, 192] on link "38" at bounding box center [198, 191] width 8 height 6
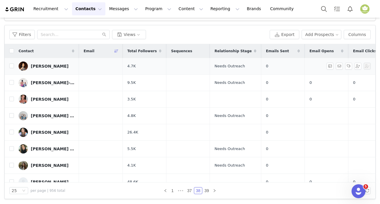
click at [48, 67] on div "Savannah Larsen Bailey" at bounding box center [50, 66] width 38 height 5
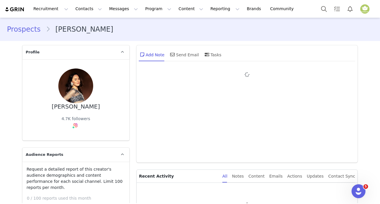
type input "+1 (United States)"
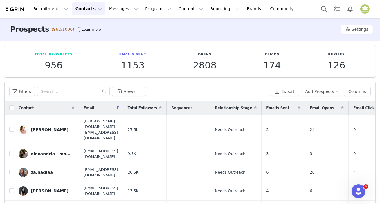
scroll to position [57, 0]
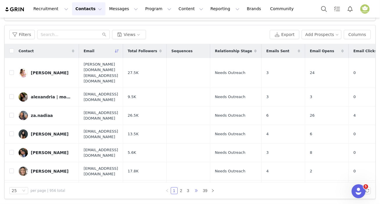
click at [198, 189] on span "•••" at bounding box center [196, 190] width 9 height 7
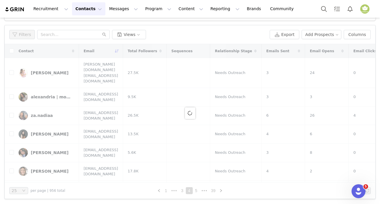
click at [212, 192] on link "39" at bounding box center [213, 191] width 8 height 6
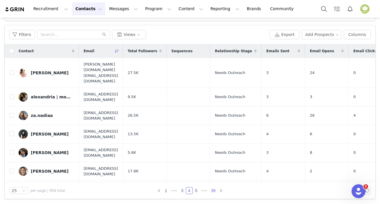
click at [209, 190] on link "39" at bounding box center [213, 191] width 8 height 6
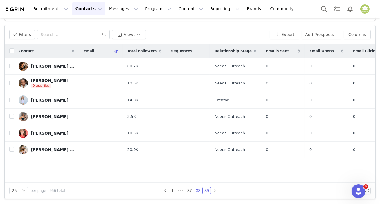
click at [197, 191] on link "38" at bounding box center [198, 191] width 8 height 6
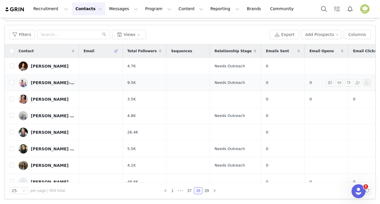
click at [49, 83] on div "Kellsey Eaton- Mom Fitness" at bounding box center [53, 82] width 44 height 5
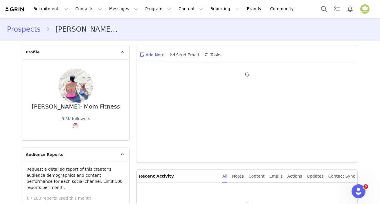
type input "+1 (United States)"
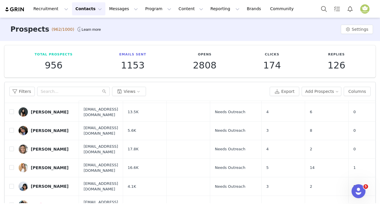
scroll to position [57, 0]
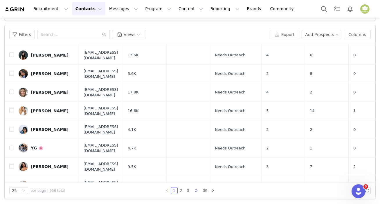
click at [198, 191] on span "•••" at bounding box center [196, 190] width 9 height 7
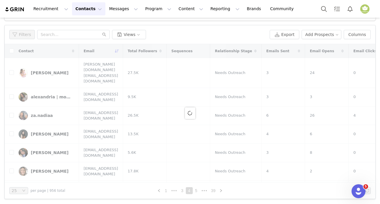
click at [209, 192] on link "39" at bounding box center [213, 191] width 8 height 6
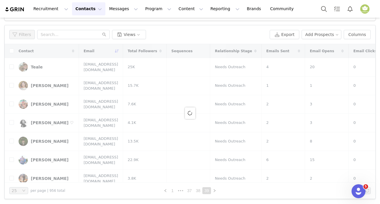
click at [198, 194] on li "38" at bounding box center [198, 190] width 9 height 7
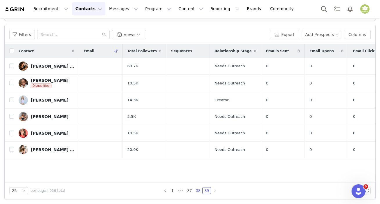
click at [195, 190] on link "38" at bounding box center [198, 191] width 8 height 6
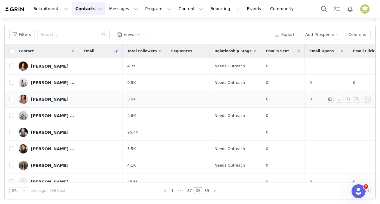
click at [46, 100] on div "sarah fitzgerald" at bounding box center [50, 99] width 38 height 5
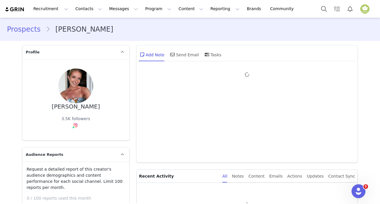
type input "+1 (United States)"
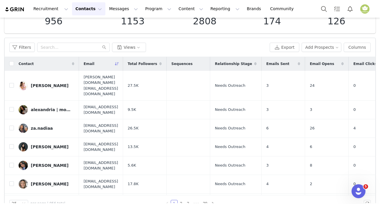
scroll to position [57, 0]
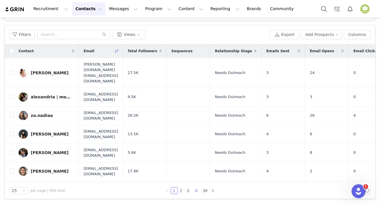
click at [196, 190] on span "•••" at bounding box center [196, 190] width 9 height 7
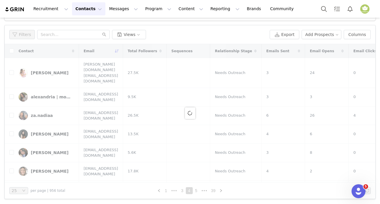
click at [207, 191] on span "•••" at bounding box center [204, 190] width 9 height 7
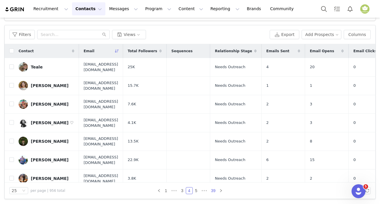
click at [209, 192] on link "39" at bounding box center [213, 191] width 8 height 6
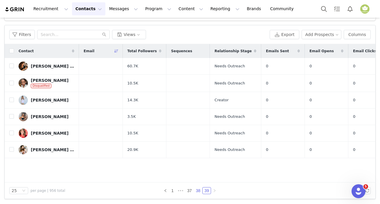
click at [197, 192] on link "38" at bounding box center [198, 191] width 8 height 6
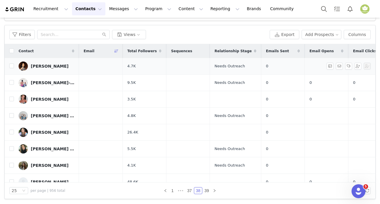
click at [46, 67] on div "Savannah Larsen Bailey" at bounding box center [50, 66] width 38 height 5
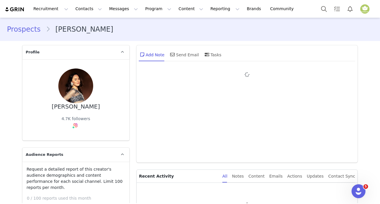
type input "+1 (United States)"
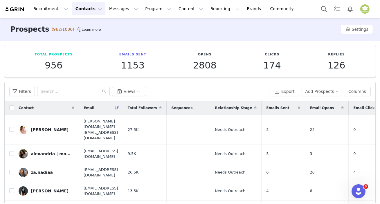
scroll to position [57, 0]
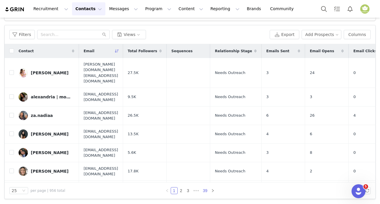
click at [201, 190] on link "39" at bounding box center [205, 191] width 8 height 6
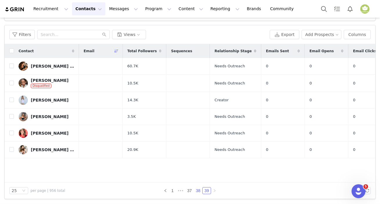
click at [196, 193] on link "38" at bounding box center [198, 191] width 8 height 6
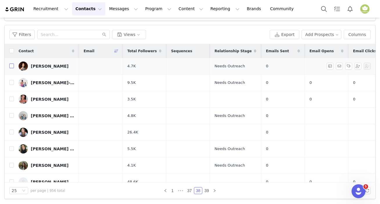
click at [12, 66] on input "checkbox" at bounding box center [11, 66] width 5 height 5
checkbox input "true"
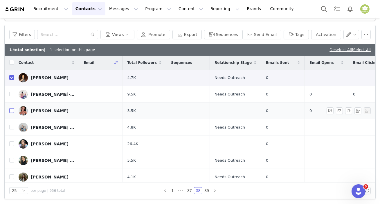
click at [12, 111] on input "checkbox" at bounding box center [11, 110] width 5 height 5
checkbox input "true"
click at [362, 37] on button "button" at bounding box center [366, 34] width 9 height 9
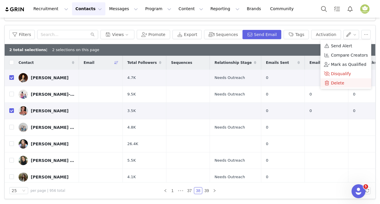
click at [343, 82] on div "Delete" at bounding box center [346, 83] width 44 height 6
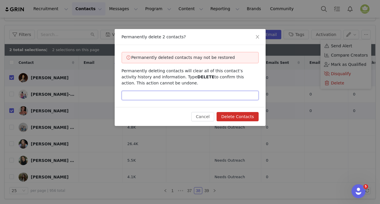
click at [183, 92] on input "text" at bounding box center [190, 95] width 137 height 9
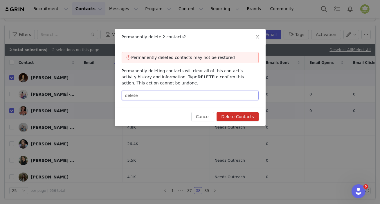
type input "delete"
click at [238, 118] on button "Delete Contacts" at bounding box center [238, 116] width 42 height 9
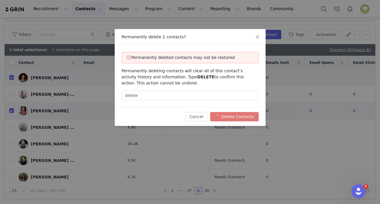
checkbox input "false"
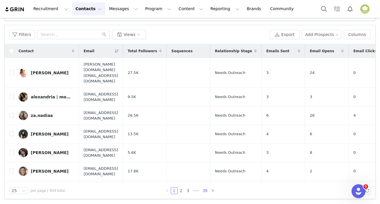
click at [203, 190] on link "39" at bounding box center [205, 191] width 8 height 6
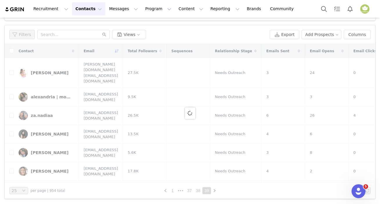
click at [198, 192] on link "38" at bounding box center [198, 191] width 8 height 6
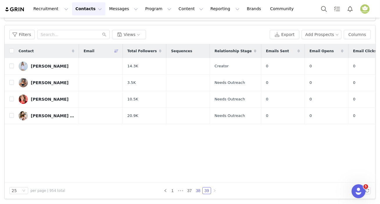
click at [196, 192] on link "38" at bounding box center [198, 191] width 8 height 6
click at [205, 190] on link "39" at bounding box center [207, 191] width 8 height 6
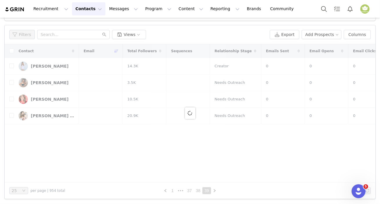
click at [196, 192] on link "38" at bounding box center [198, 191] width 8 height 6
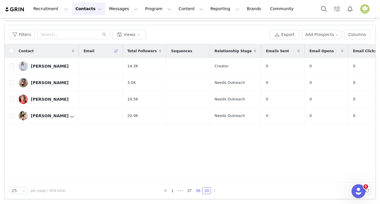
click at [197, 190] on link "38" at bounding box center [198, 191] width 8 height 6
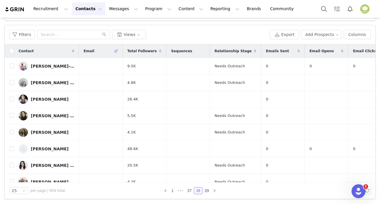
click at [41, 67] on div "Kellsey Eaton- Mom Fitness" at bounding box center [53, 66] width 44 height 5
click at [42, 66] on main "Prospects (962/1000) Learn more Settings Total Prospects 954 Emails Sent 1153 O…" at bounding box center [190, 54] width 380 height 186
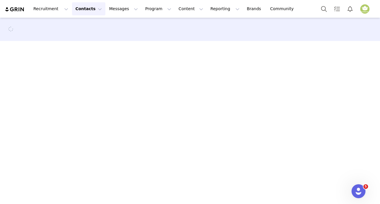
click at [50, 65] on main at bounding box center [190, 111] width 380 height 186
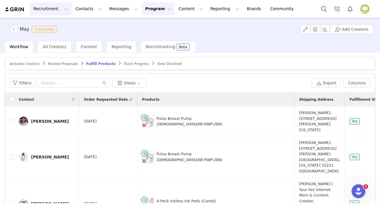
click at [59, 8] on button "Recruitment Recruitment" at bounding box center [51, 8] width 42 height 13
click at [76, 9] on button "Contacts Contacts" at bounding box center [88, 8] width 33 height 13
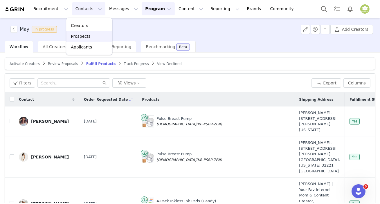
click at [82, 34] on p "Prospects" at bounding box center [80, 36] width 19 height 6
